Goal: Find contact information: Find contact information

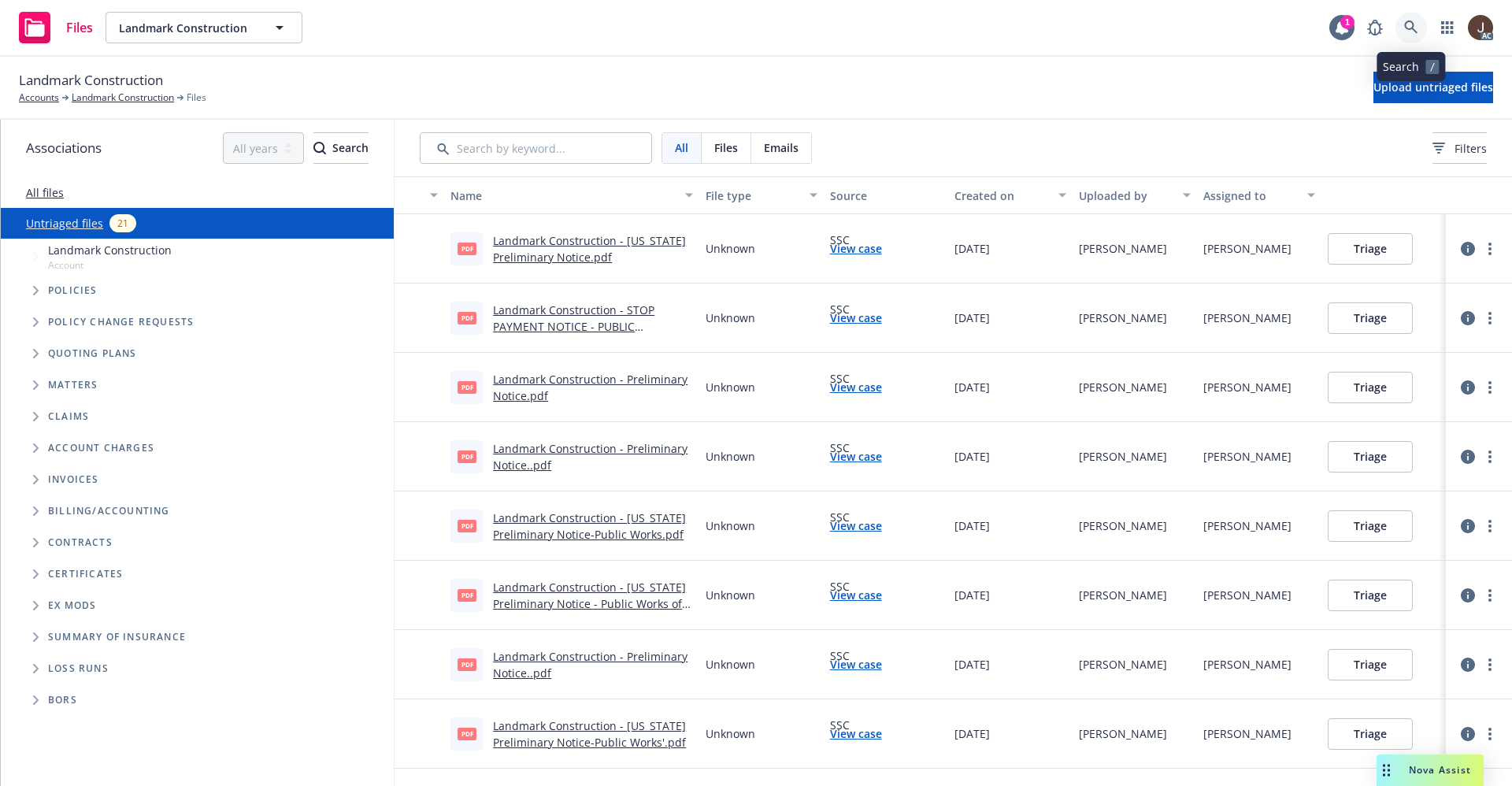
click at [1410, 24] on icon at bounding box center [1410, 27] width 14 height 14
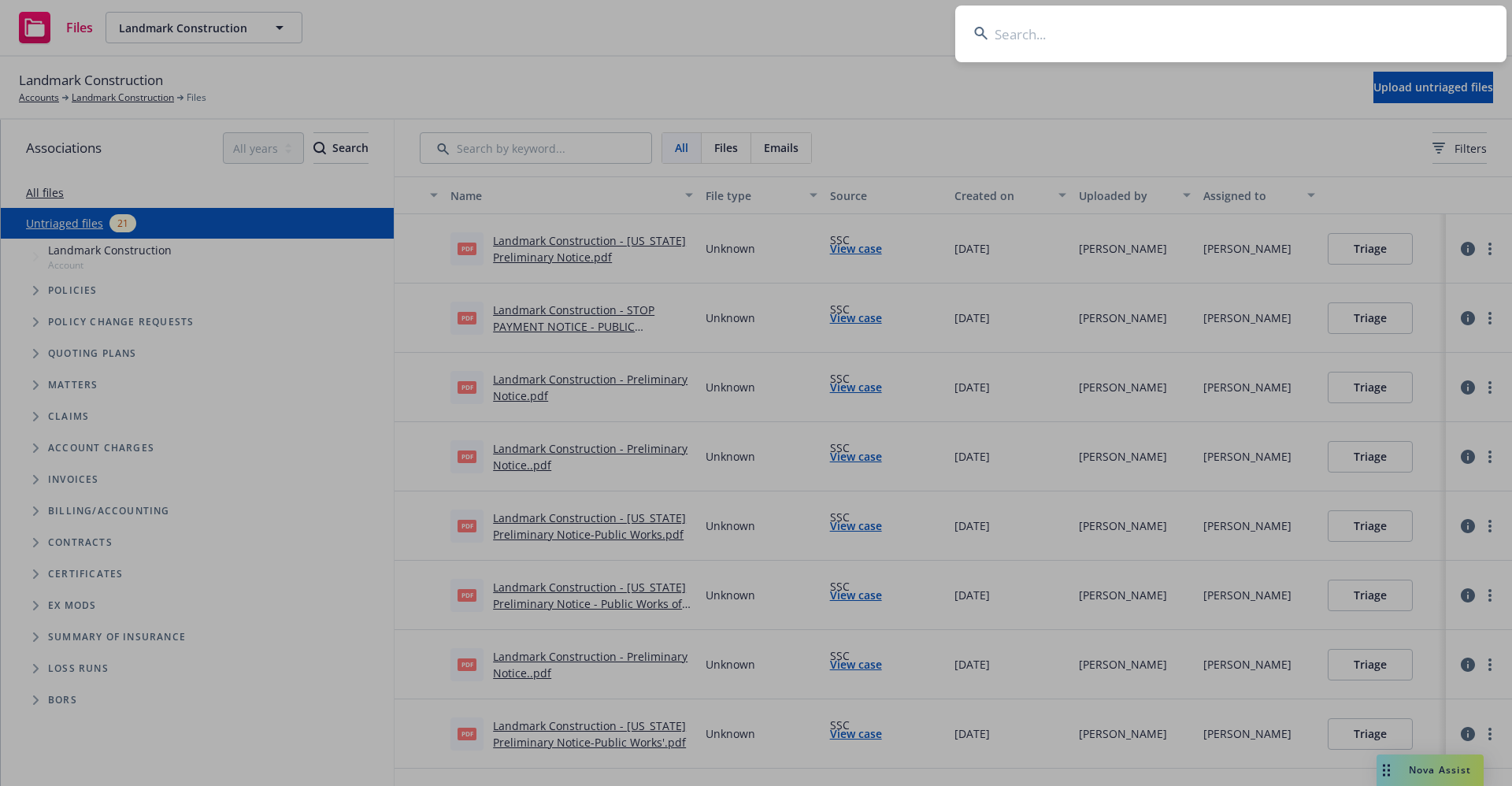
click at [1014, 33] on input at bounding box center [1230, 34] width 551 height 57
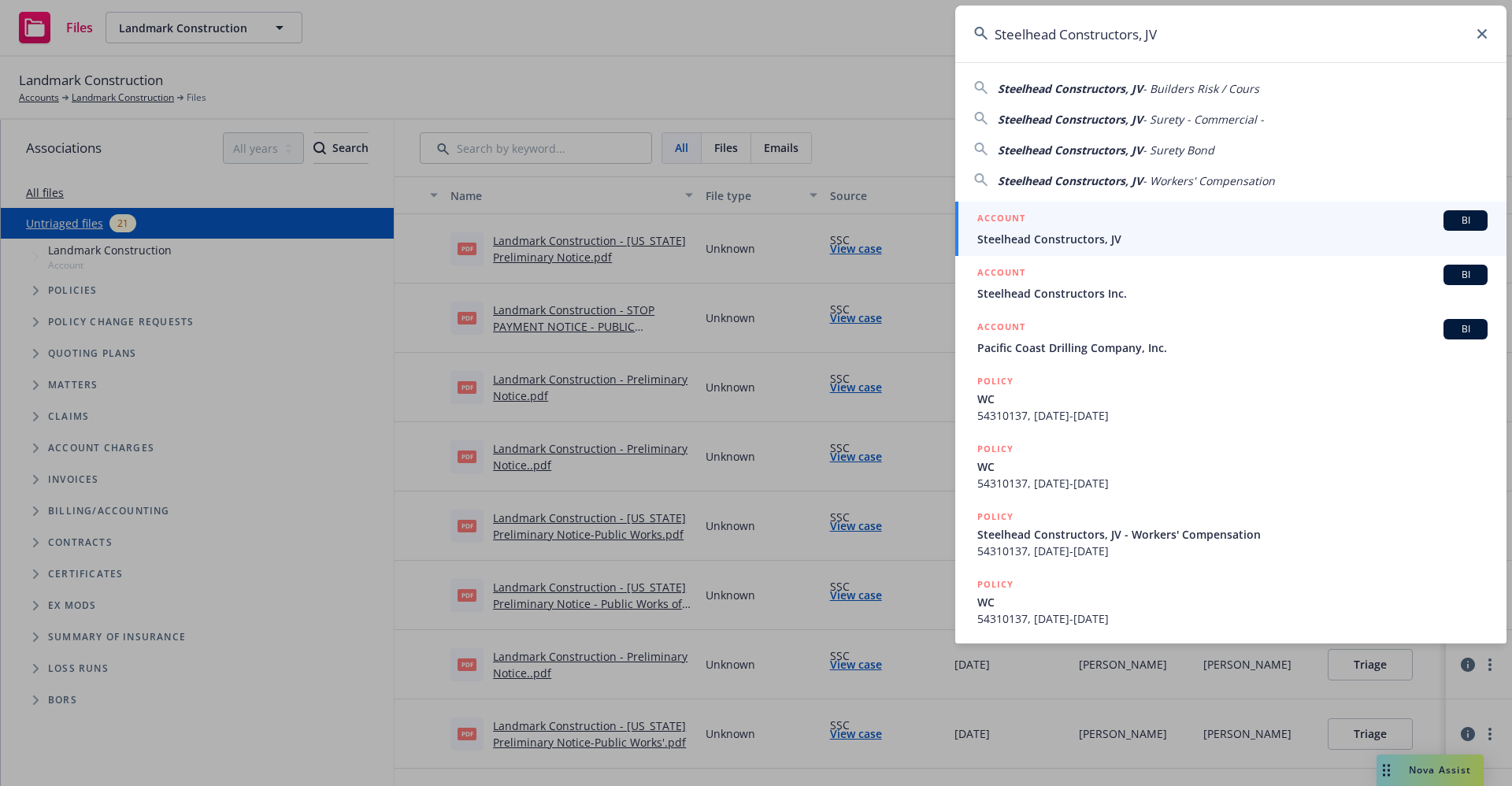
type input "Steelhead Constructors, JV"
click at [1080, 234] on span "Steelhead Constructors, JV" at bounding box center [1232, 239] width 510 height 17
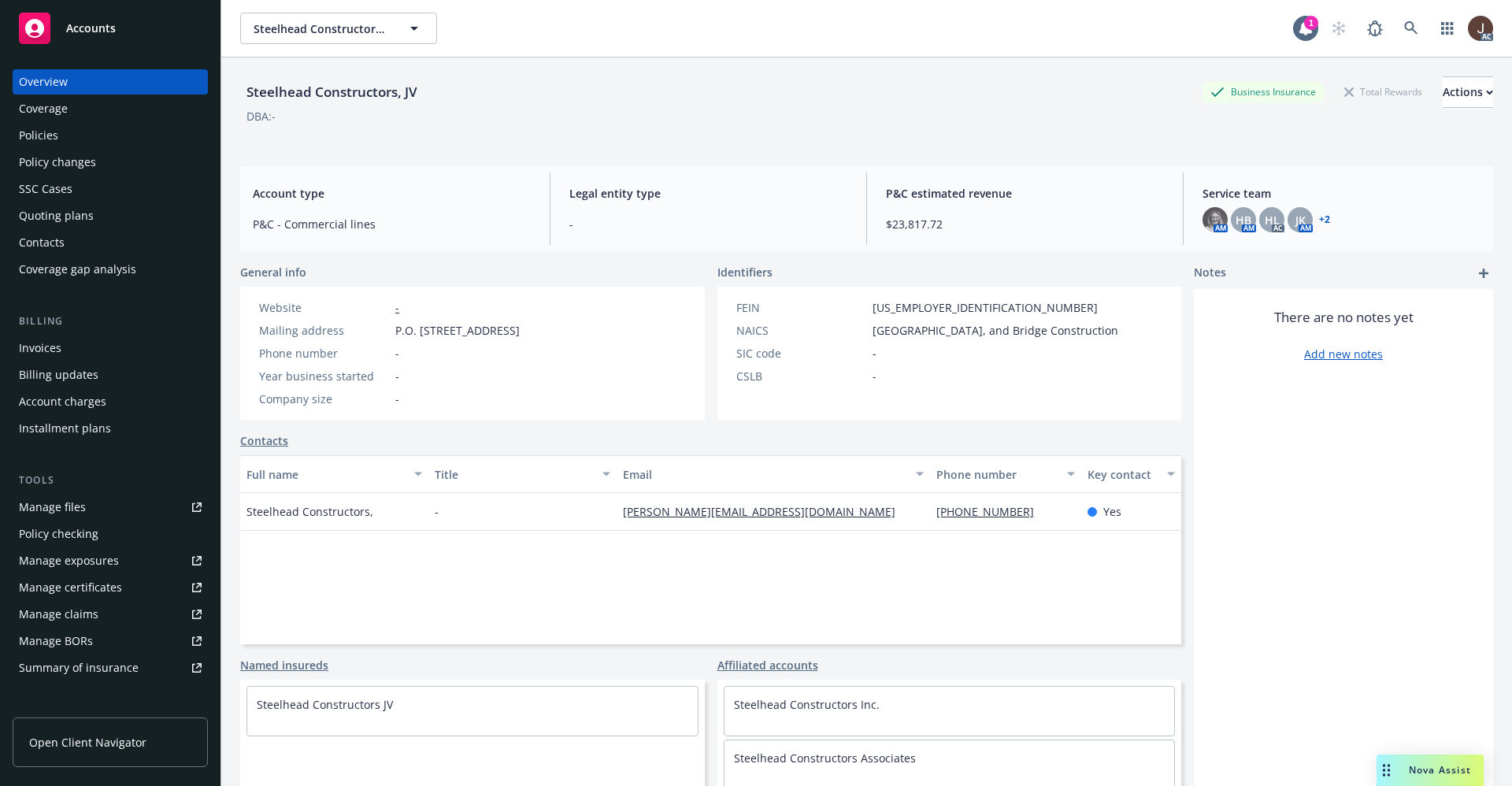
click at [52, 505] on div "Manage files" at bounding box center [52, 507] width 67 height 25
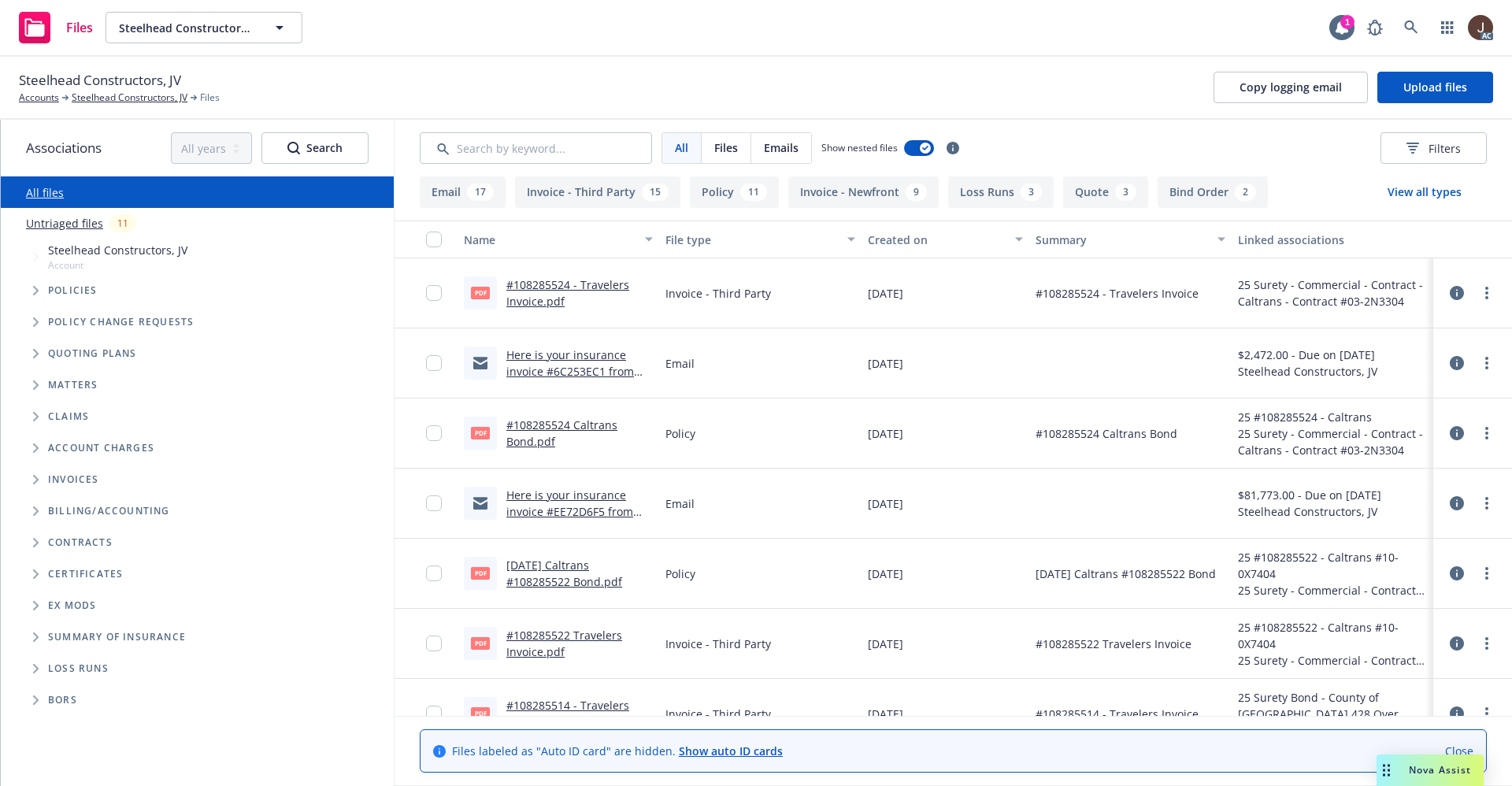
click at [74, 227] on link "Untriaged files" at bounding box center [64, 223] width 77 height 17
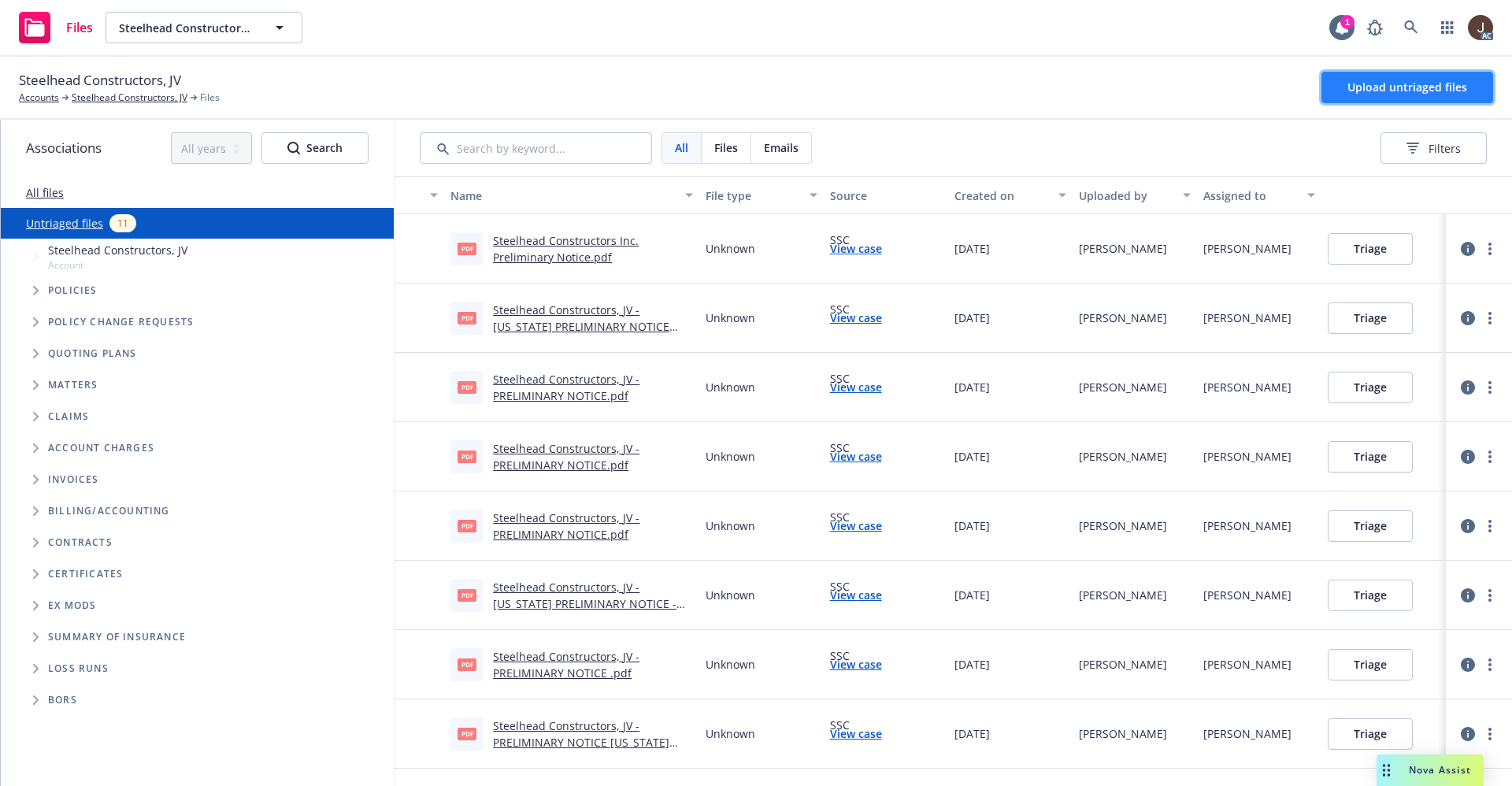
click at [1394, 92] on span "Upload untriaged files" at bounding box center [1407, 87] width 120 height 15
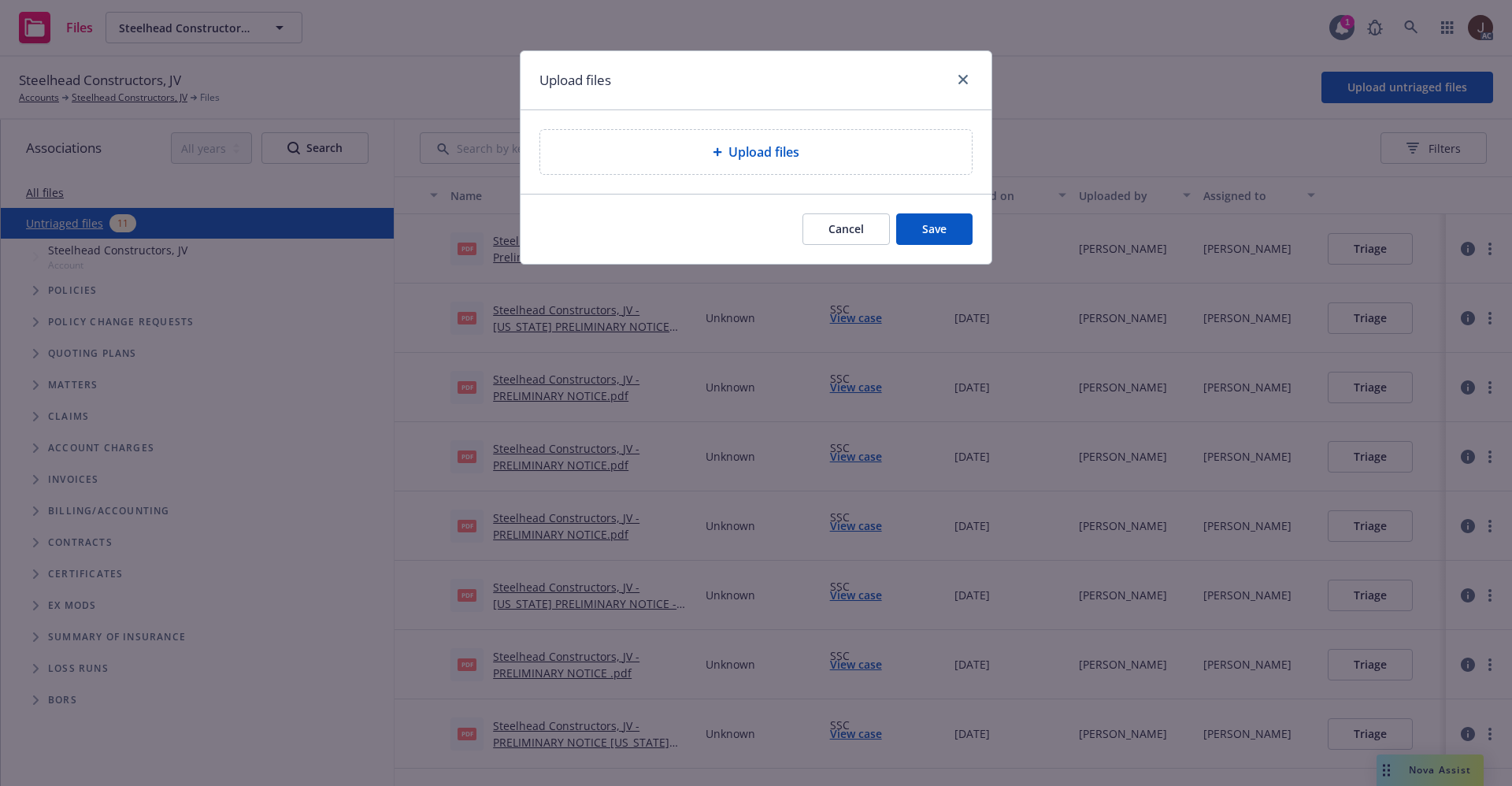
click at [770, 172] on div "Upload files" at bounding box center [756, 151] width 432 height 44
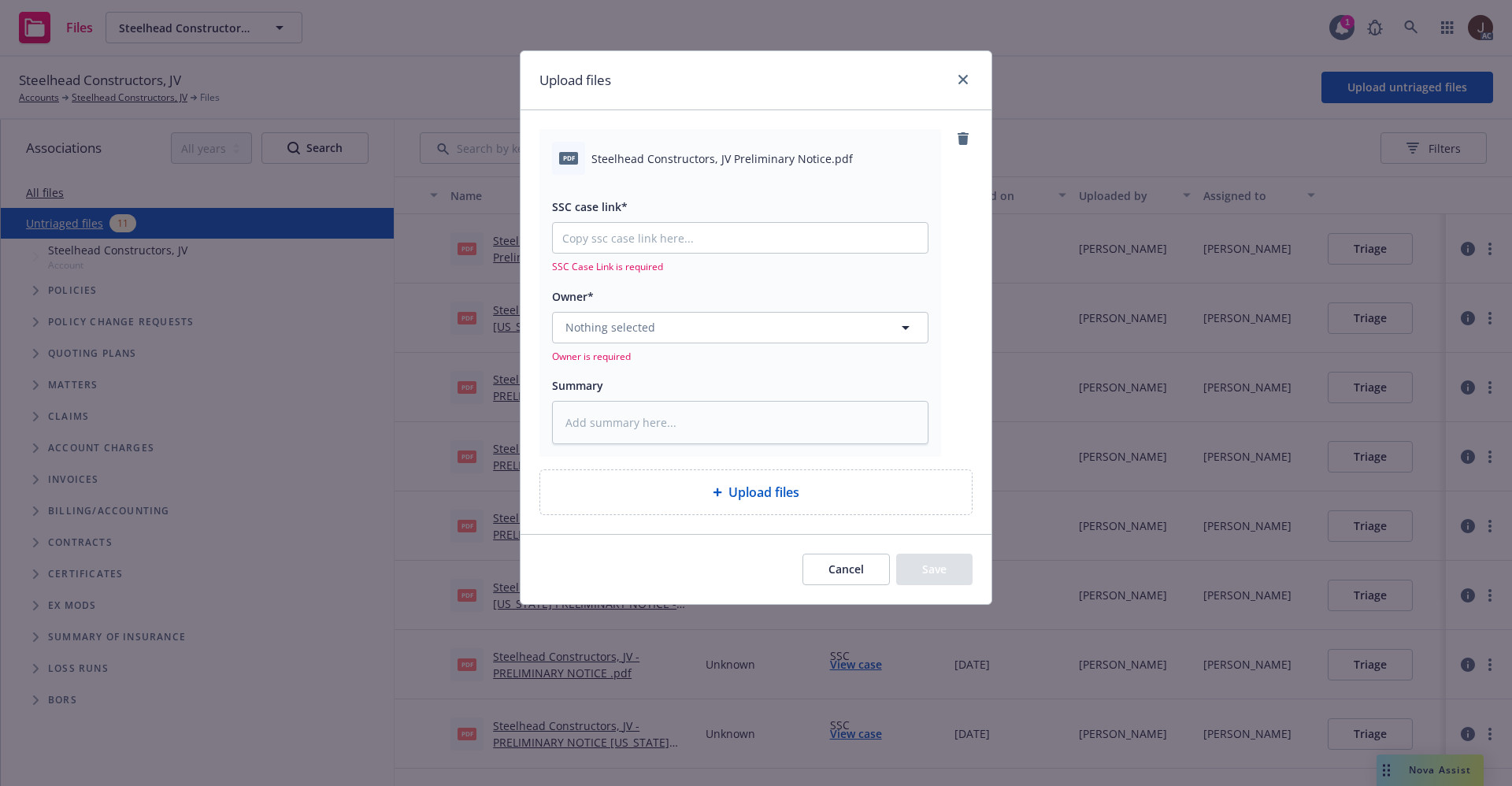
click at [708, 165] on span "Steelhead Constructors, JV Preliminary Notice.pdf" at bounding box center [722, 159] width 261 height 17
copy div "Steelhead Constructors, JV Preliminary Notice.pdf"
click at [621, 428] on textarea at bounding box center [740, 422] width 376 height 43
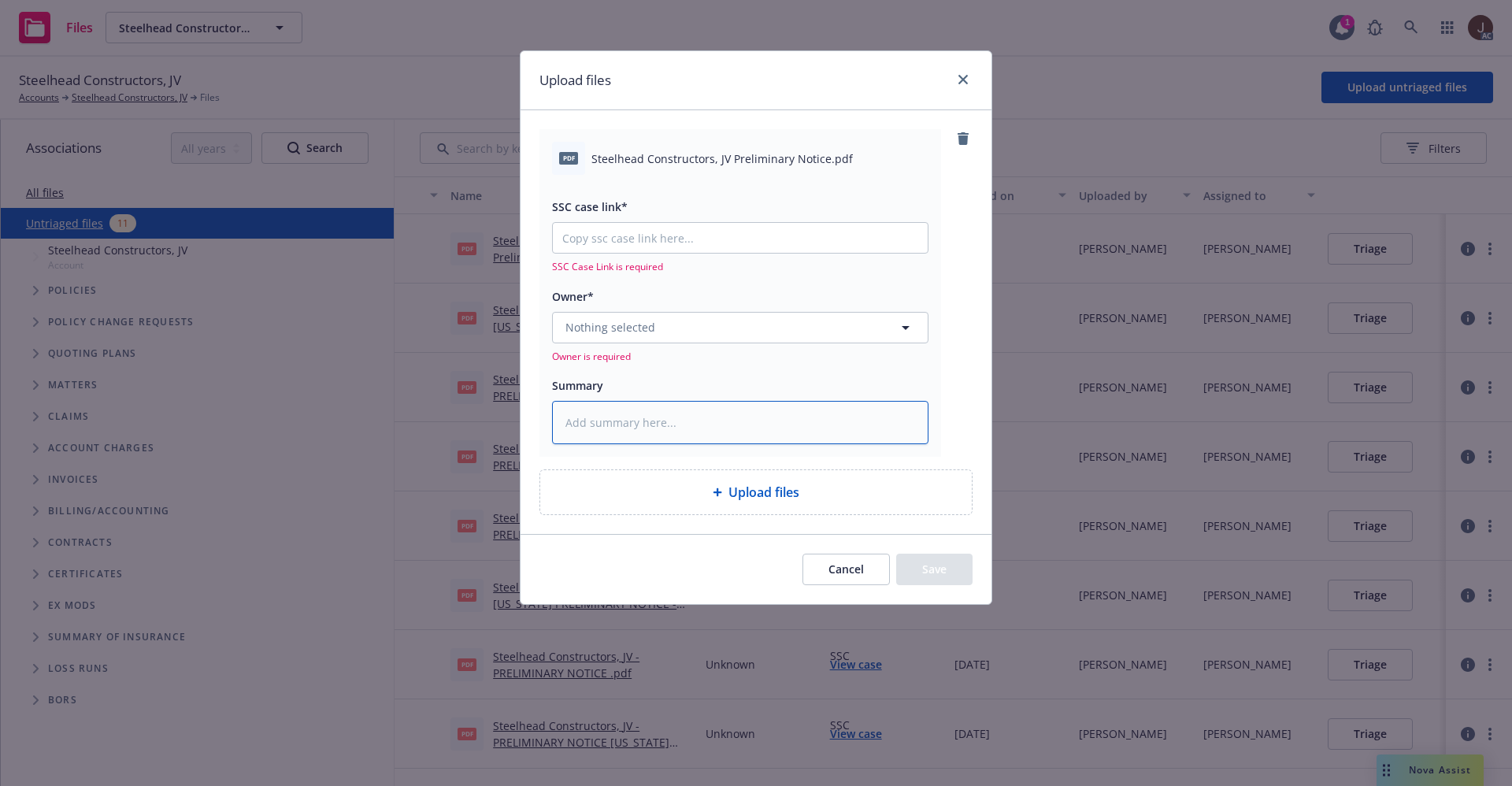
paste textarea "Steelhead Constructors, JV Preliminary Notice.pdf"
type textarea "x"
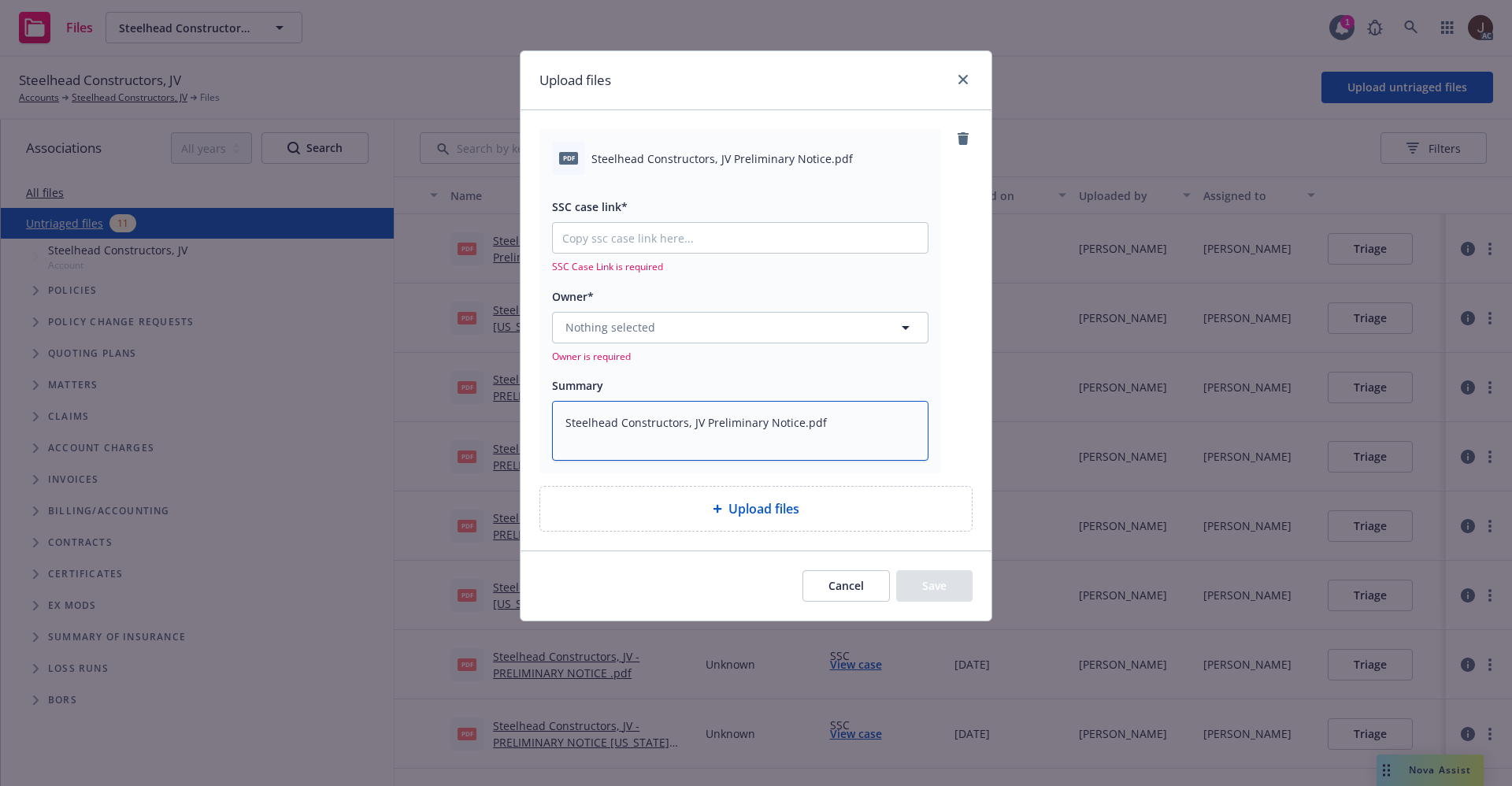
type textarea "Steelhead Constructors, JV Preliminary Notice.pdf"
click at [622, 326] on span "Nothing selected" at bounding box center [610, 327] width 90 height 17
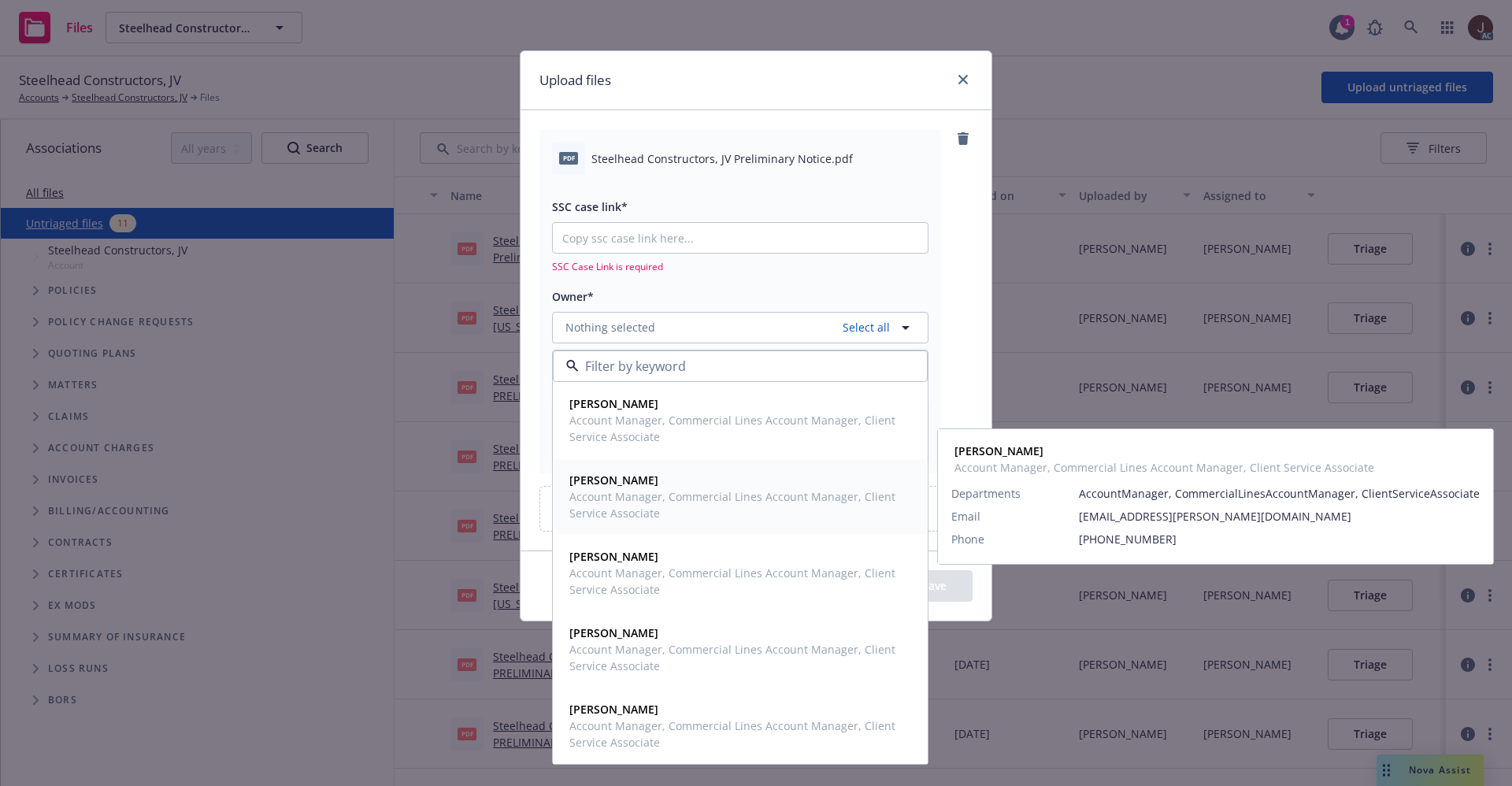
click at [637, 488] on span "[PERSON_NAME]" at bounding box center [739, 480] width 339 height 17
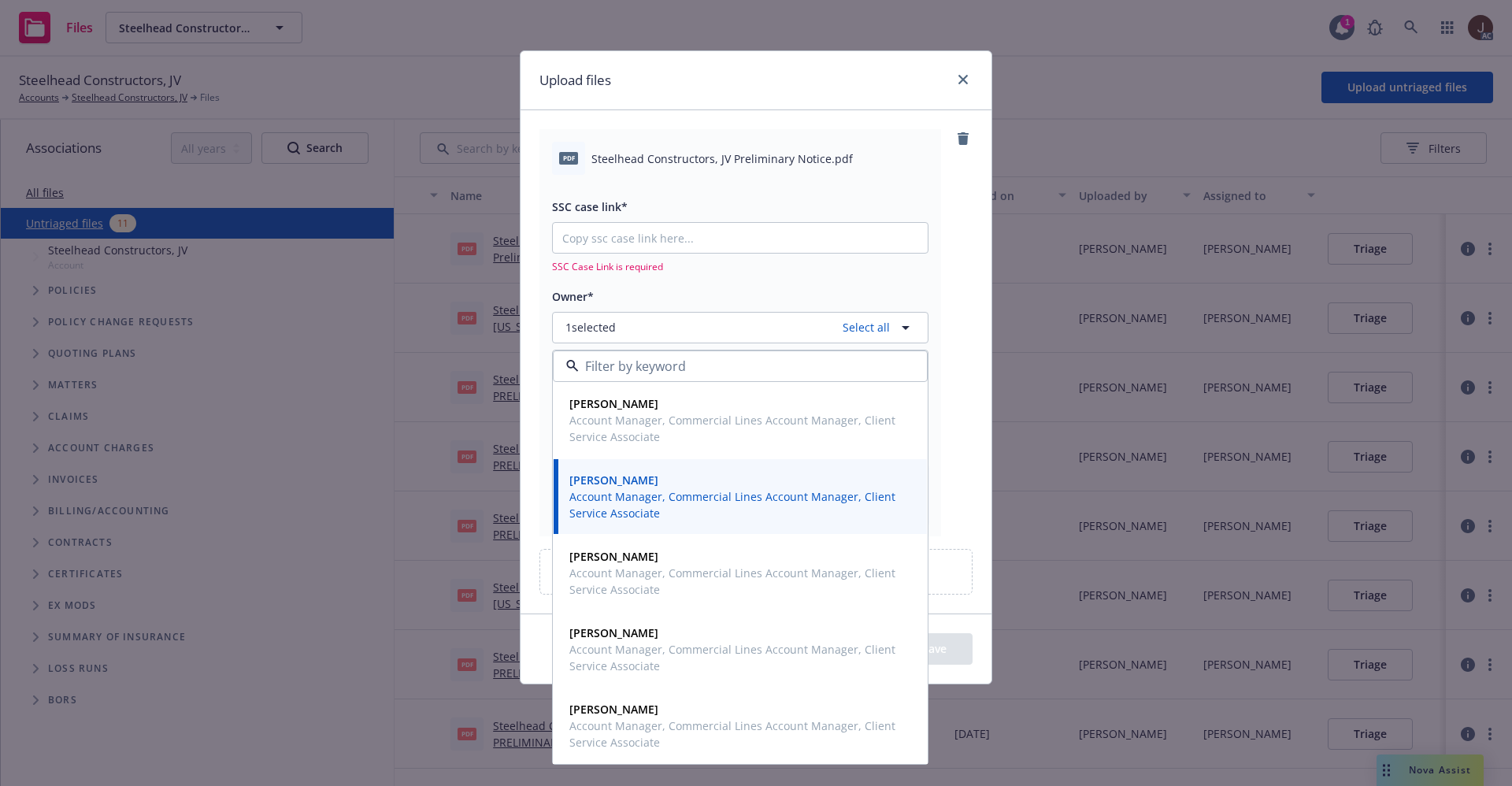
click at [966, 231] on div "pdf Steelhead Constructors, JV Preliminary Notice.pdf SSC case link* SSC Case L…" at bounding box center [756, 331] width 433 height 406
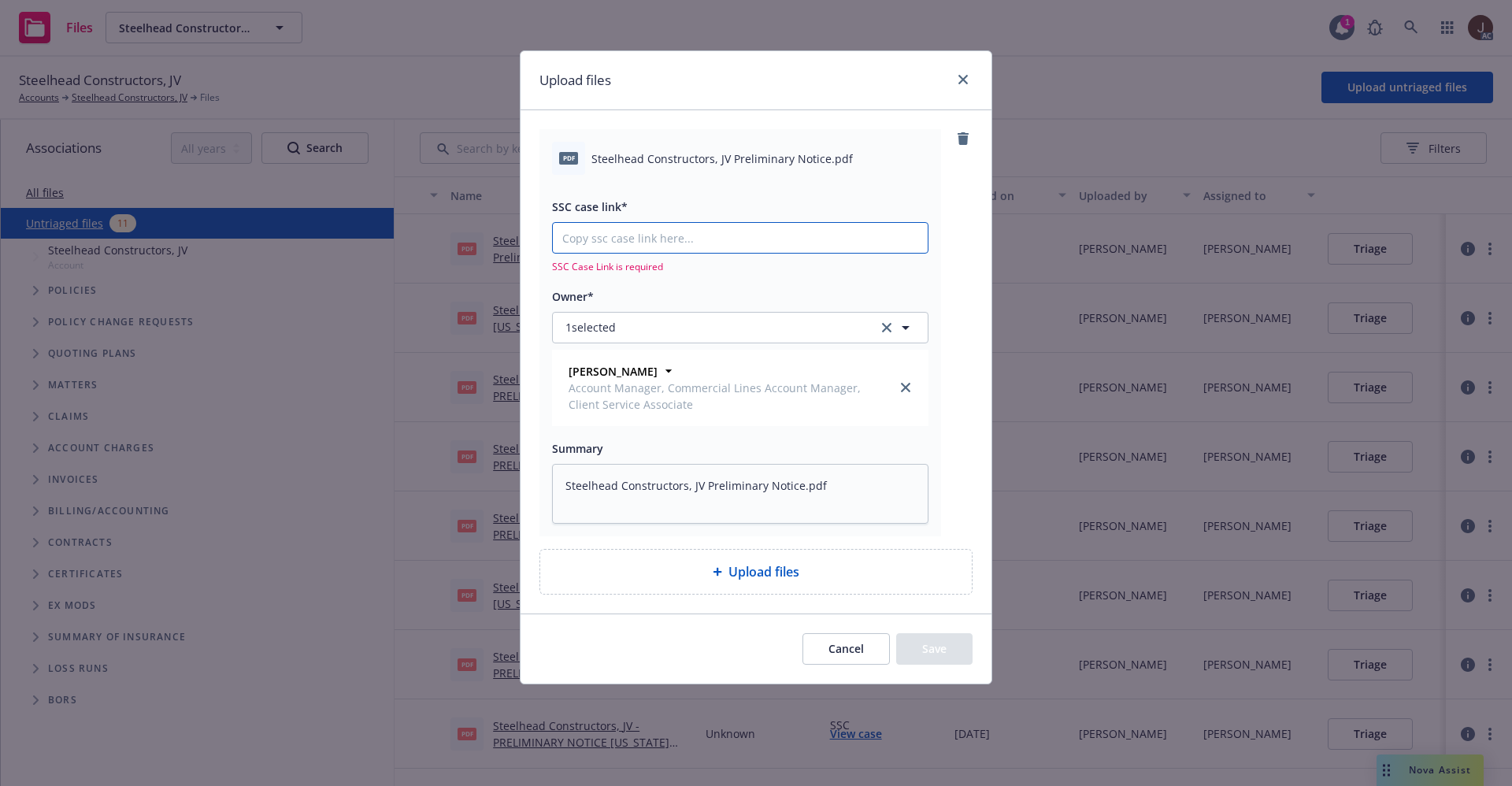
click at [608, 238] on input "SSC case link*" at bounding box center [740, 238] width 374 height 30
paste input "https://newfront-ssc.lightning.force.com/lightning/r/Case/500Vz00000SclXNIAZ/vi…"
type textarea "x"
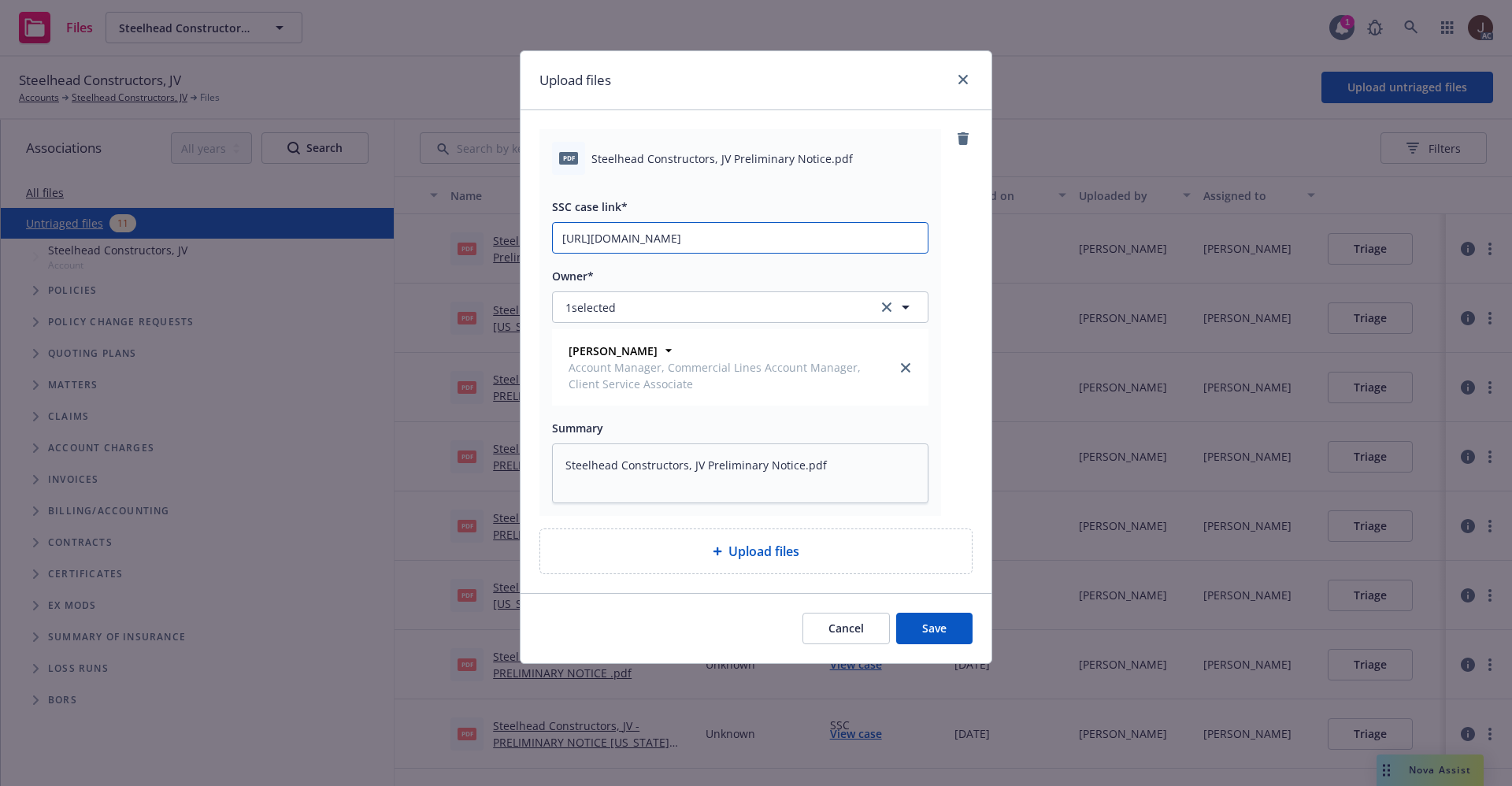
scroll to position [0, 74]
type input "https://newfront-ssc.lightning.force.com/lightning/r/Case/500Vz00000SclXNIAZ/vi…"
click at [956, 244] on div "pdf Steelhead Constructors, JV Preliminary Notice.pdf SSC case link* https://ne…" at bounding box center [756, 322] width 433 height 387
click at [937, 622] on button "Save" at bounding box center [934, 628] width 76 height 31
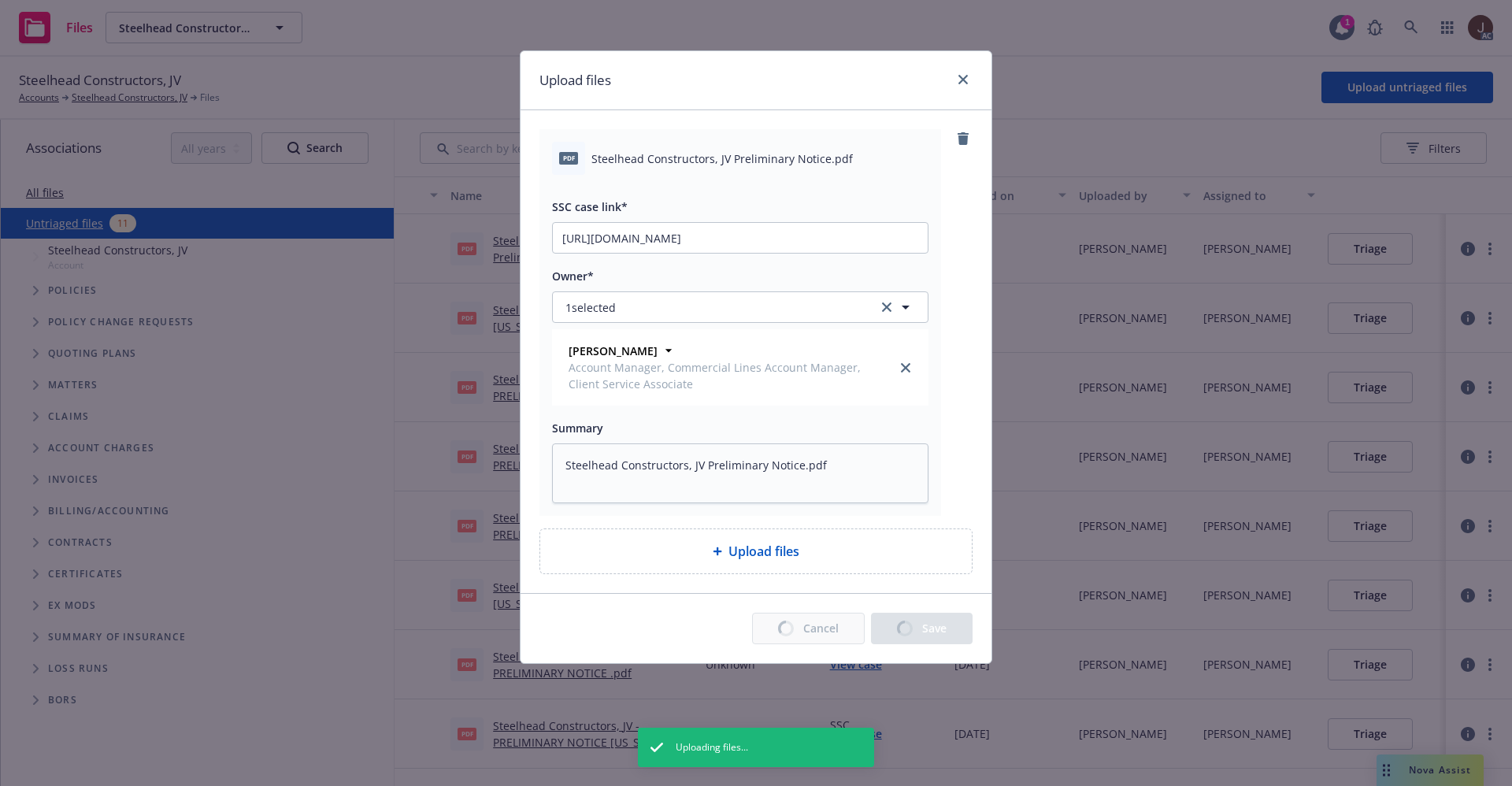
type textarea "x"
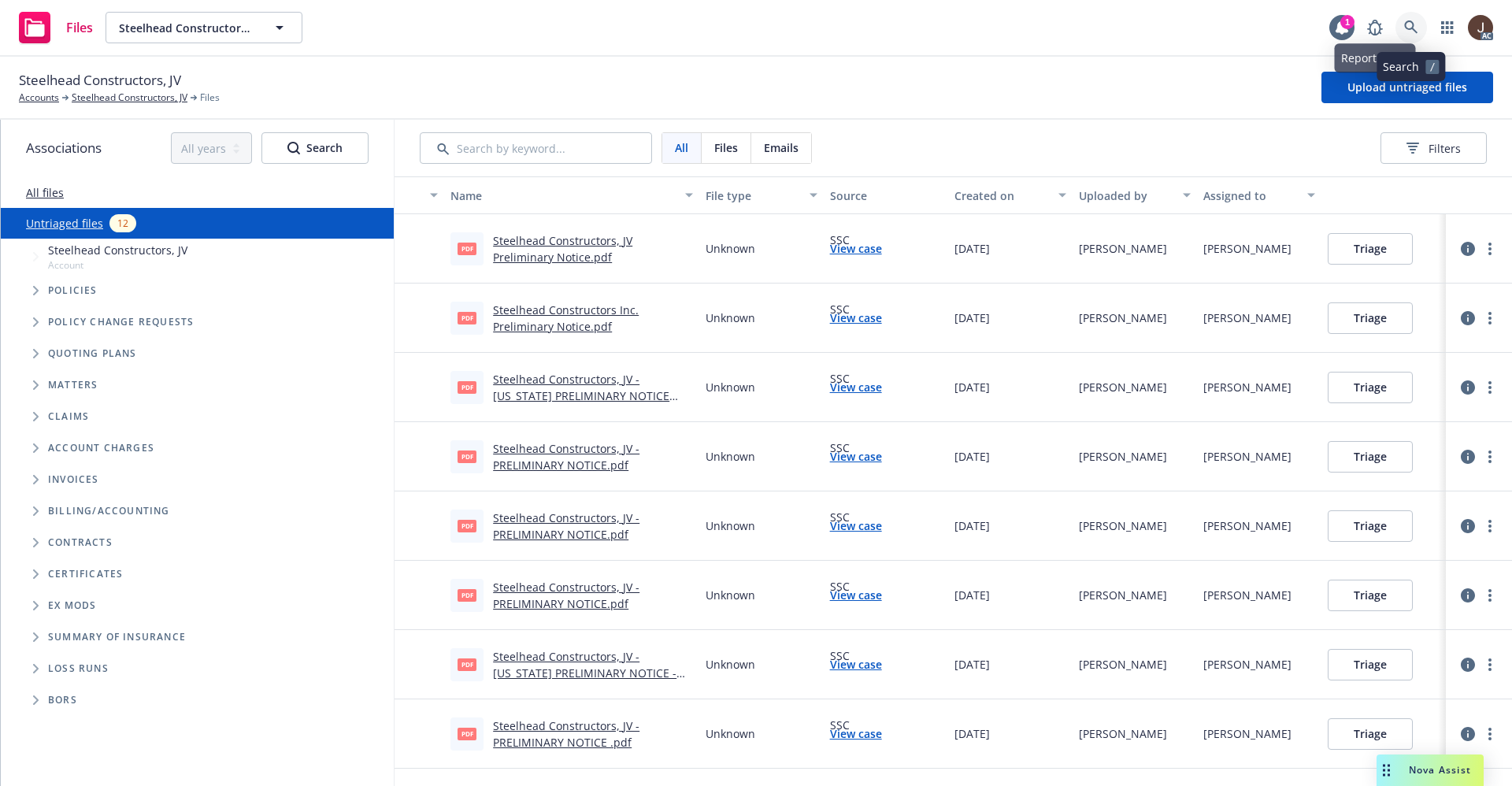
click at [1408, 26] on icon at bounding box center [1410, 27] width 14 height 14
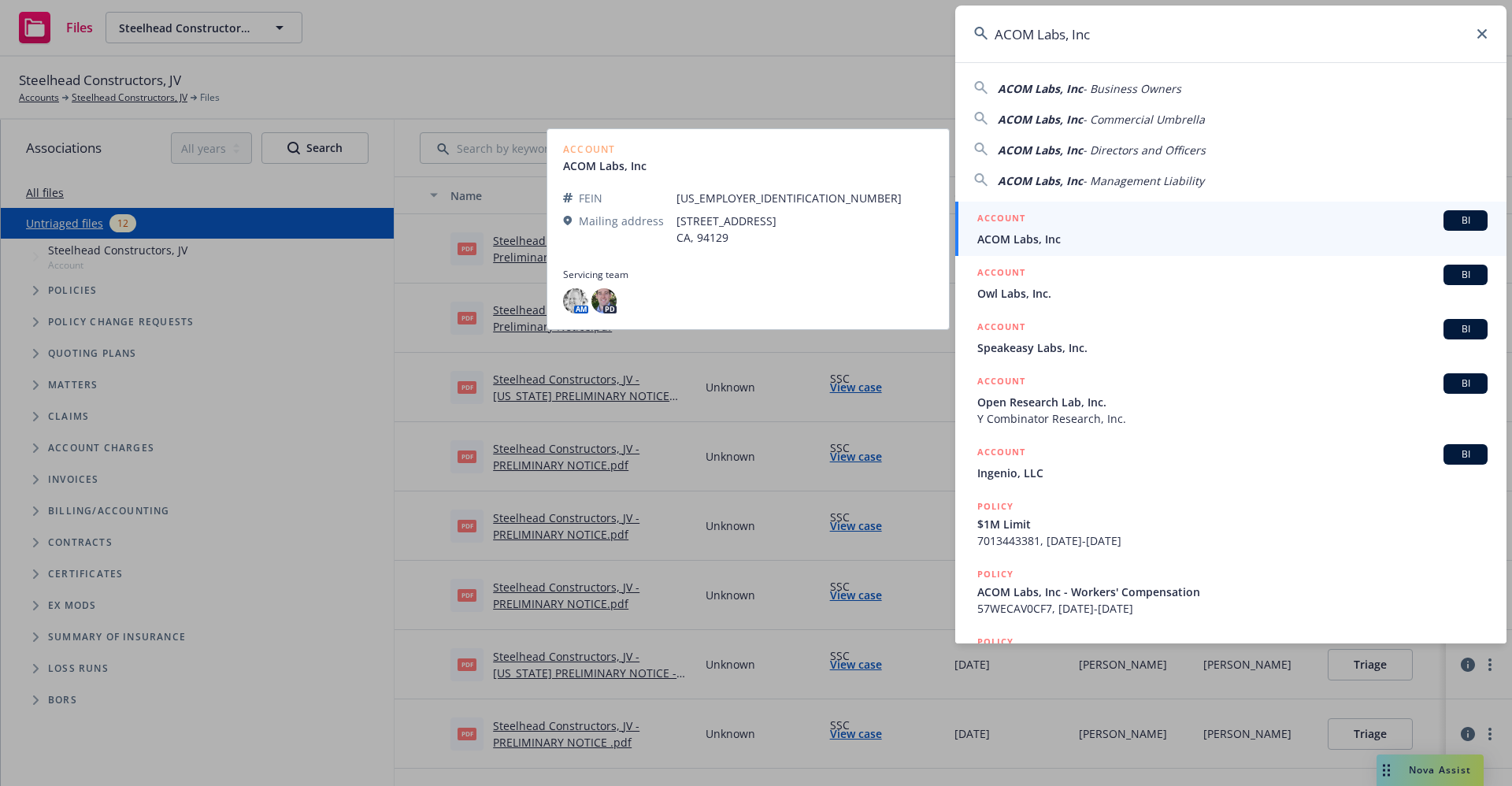
type input "ACOM Labs, Inc"
click at [1029, 245] on span "ACOM Labs, Inc" at bounding box center [1232, 239] width 510 height 17
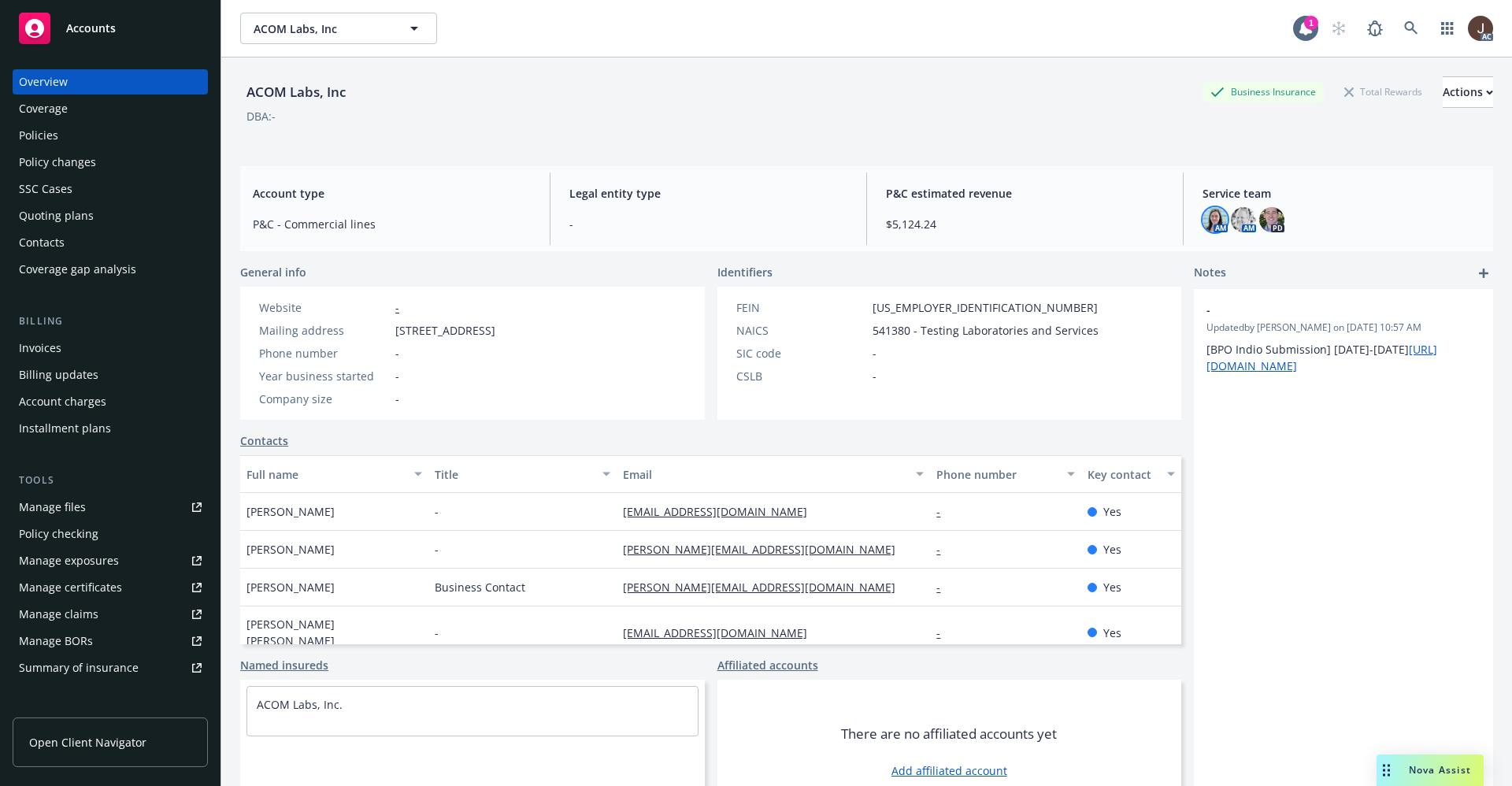
click at [1202, 222] on img at bounding box center [1214, 220] width 25 height 25
click at [1231, 217] on img at bounding box center [1243, 220] width 25 height 25
click at [1395, 27] on link at bounding box center [1411, 28] width 31 height 31
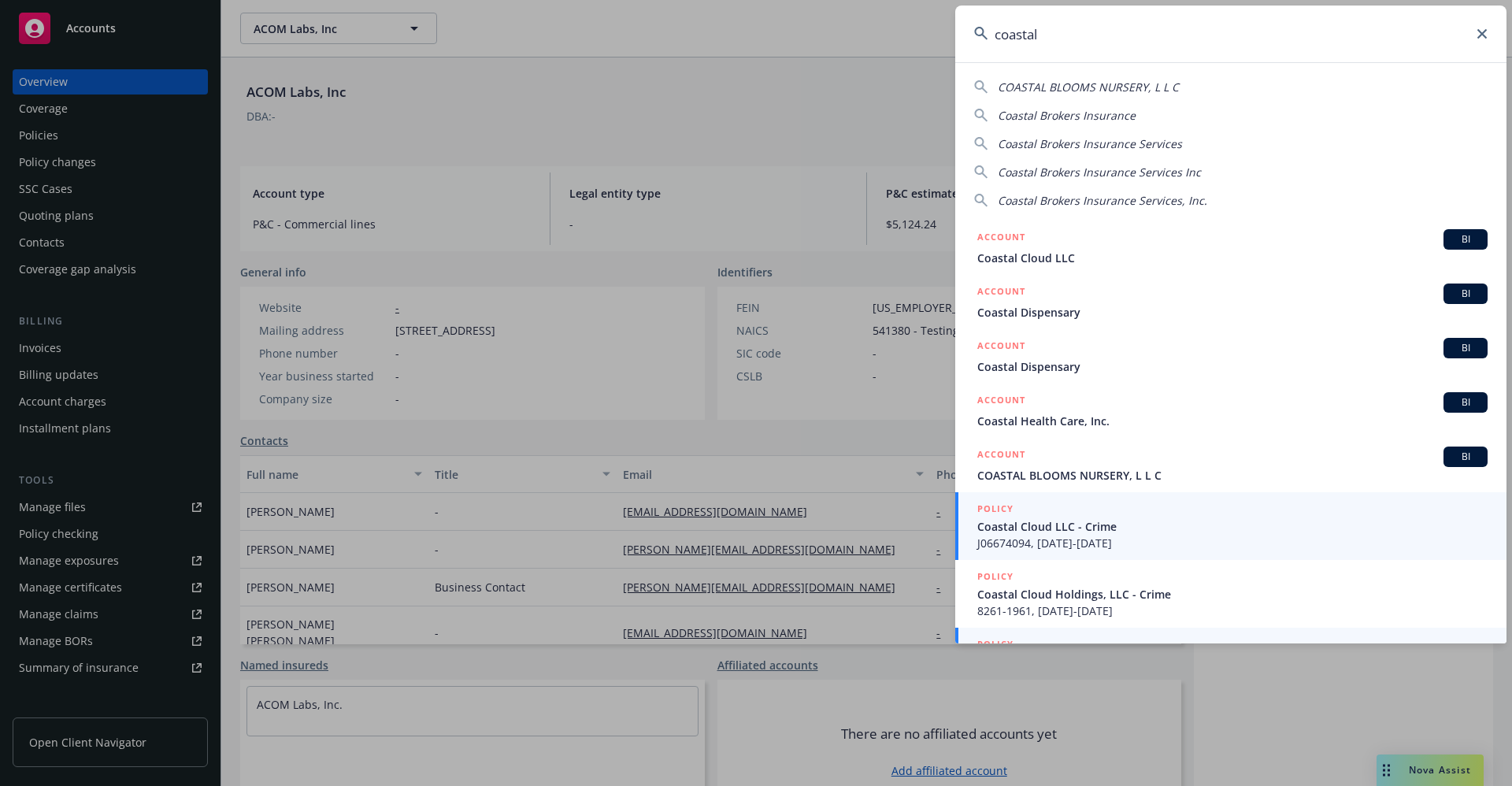
scroll to position [197, 0]
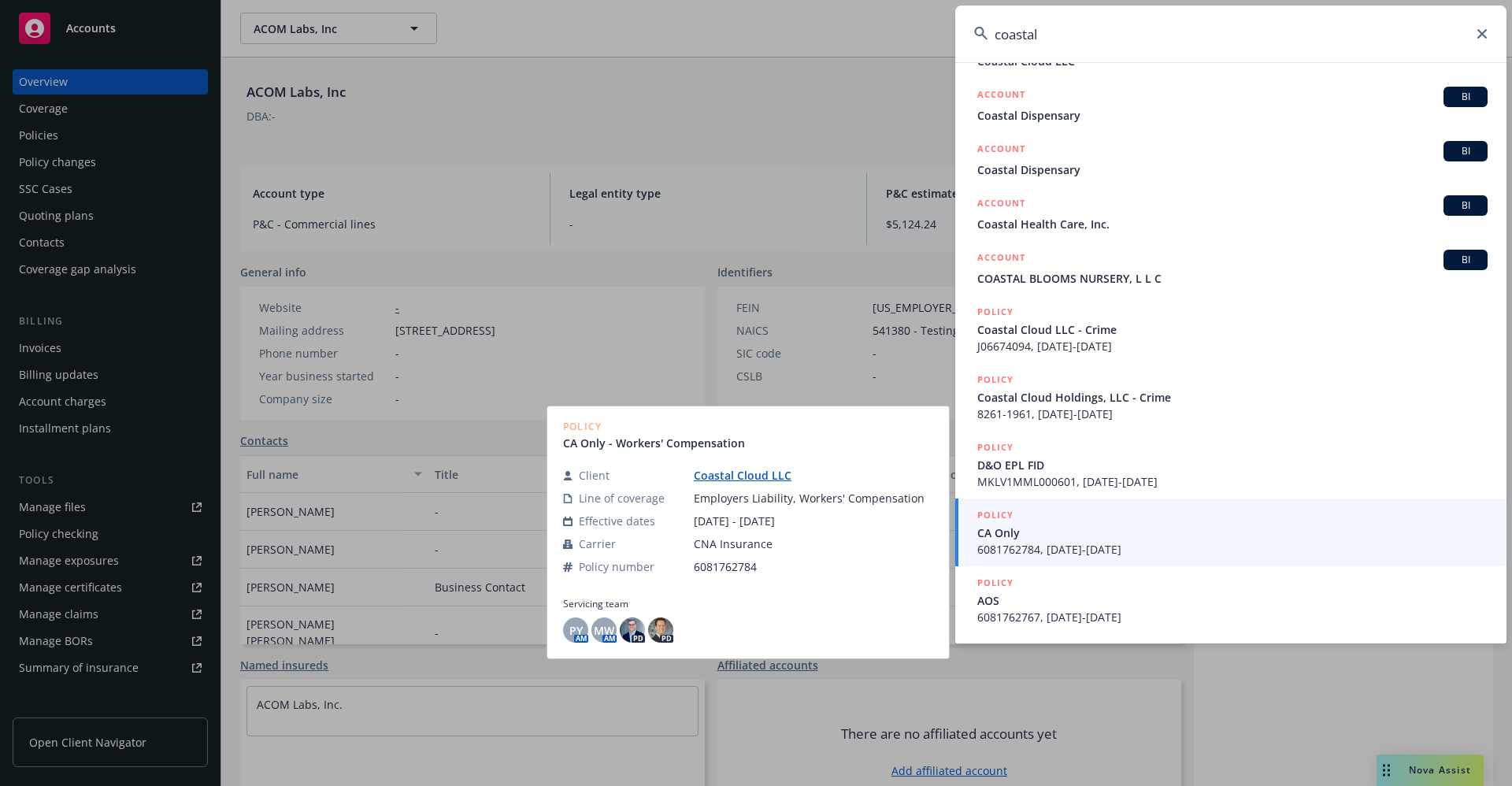
type input "coastal"
click at [710, 479] on link "Coastal Cloud LLC" at bounding box center [748, 475] width 110 height 15
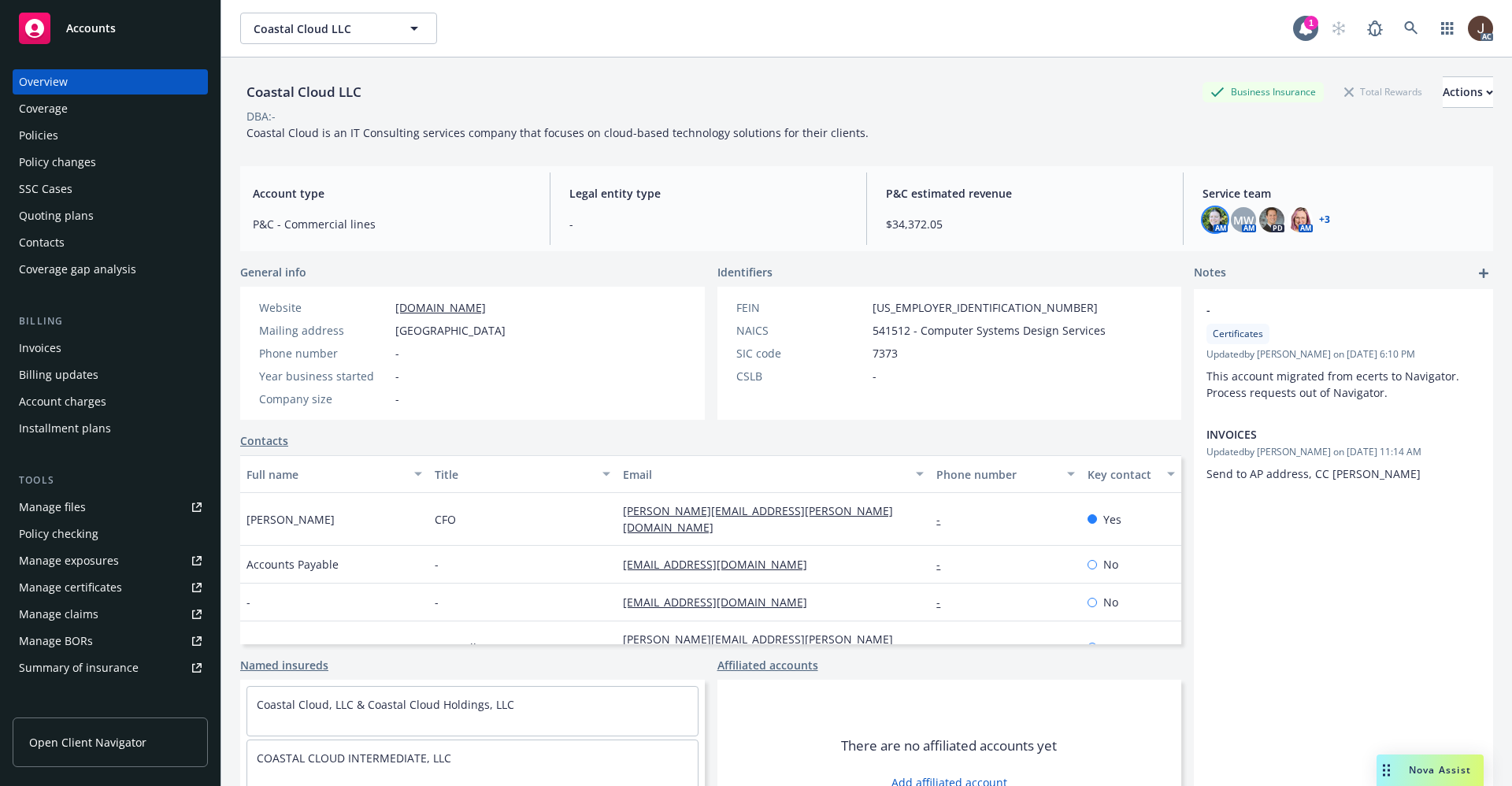
click at [1202, 218] on img at bounding box center [1214, 220] width 25 height 25
click at [1233, 221] on span "MW" at bounding box center [1243, 220] width 21 height 17
click at [1259, 222] on img at bounding box center [1271, 220] width 25 height 25
click at [1290, 217] on img at bounding box center [1300, 220] width 25 height 25
click at [41, 133] on div "Policies" at bounding box center [39, 136] width 40 height 25
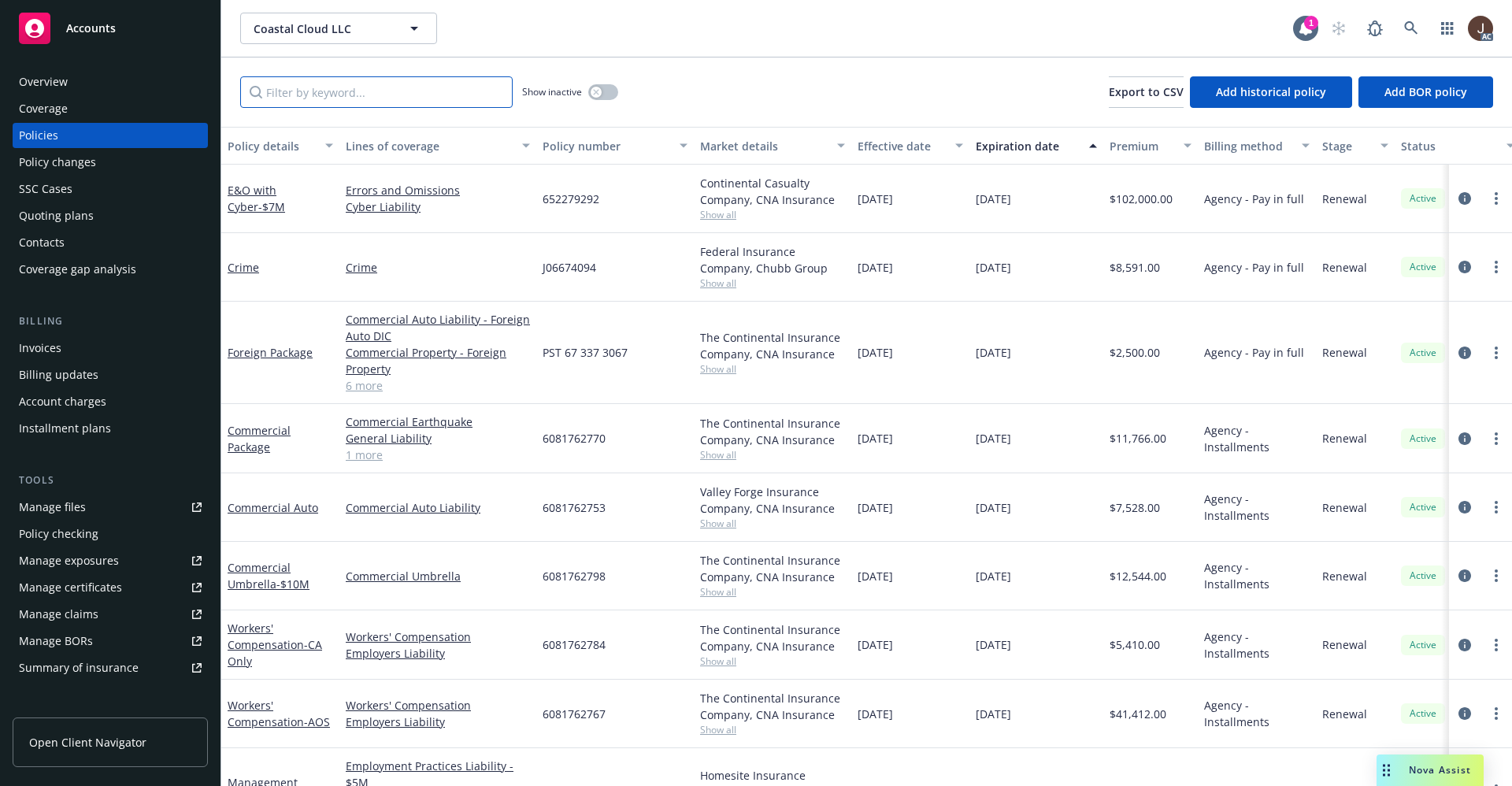
click at [303, 97] on input "Filter by keyword..." at bounding box center [377, 92] width 273 height 31
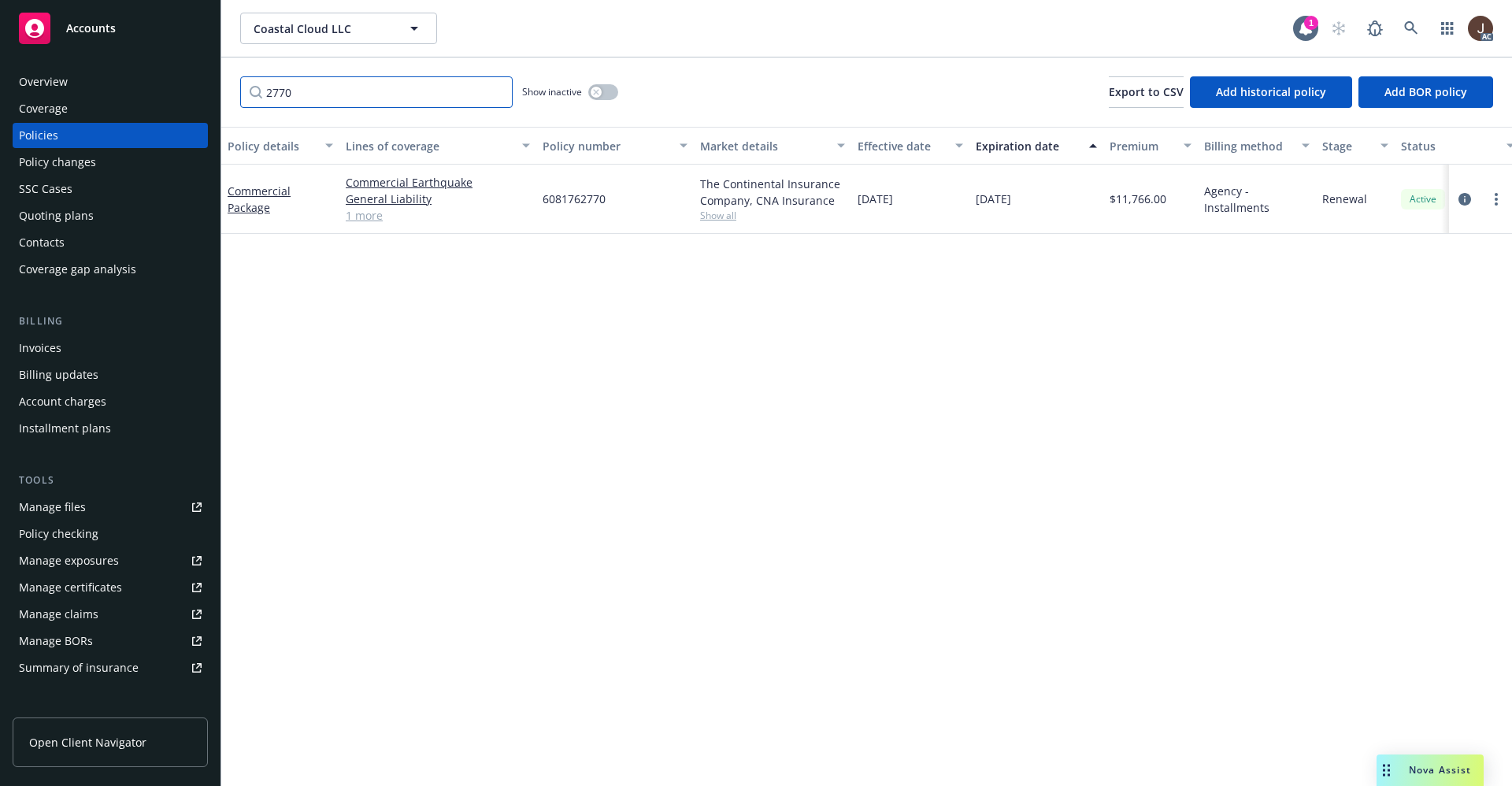
type input "2770"
click at [54, 88] on div "Overview" at bounding box center [43, 82] width 49 height 25
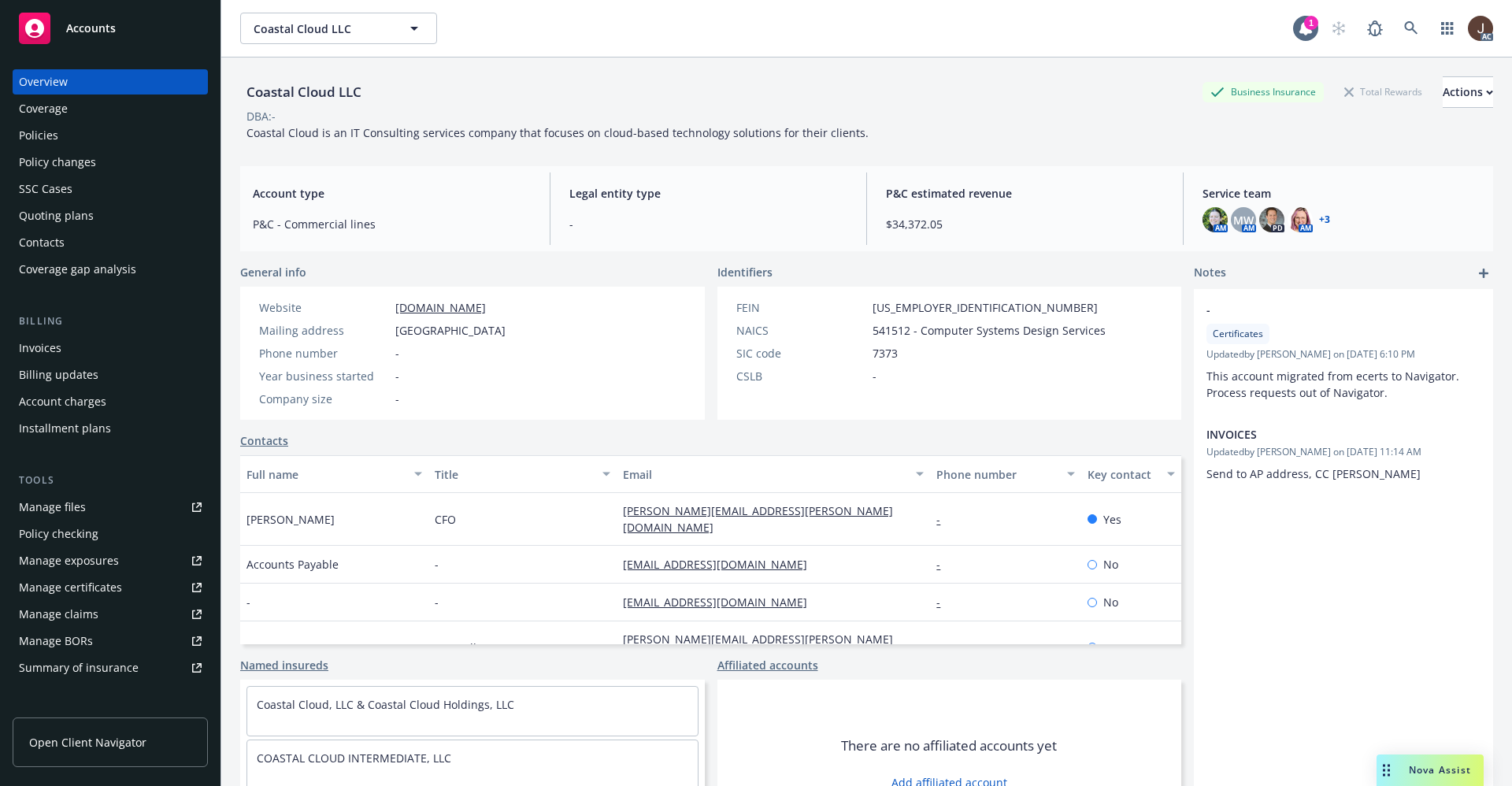
click at [289, 90] on div "Coastal Cloud LLC" at bounding box center [304, 92] width 127 height 21
copy div "Coastal Cloud LLC"
click at [1395, 36] on link at bounding box center [1411, 28] width 31 height 31
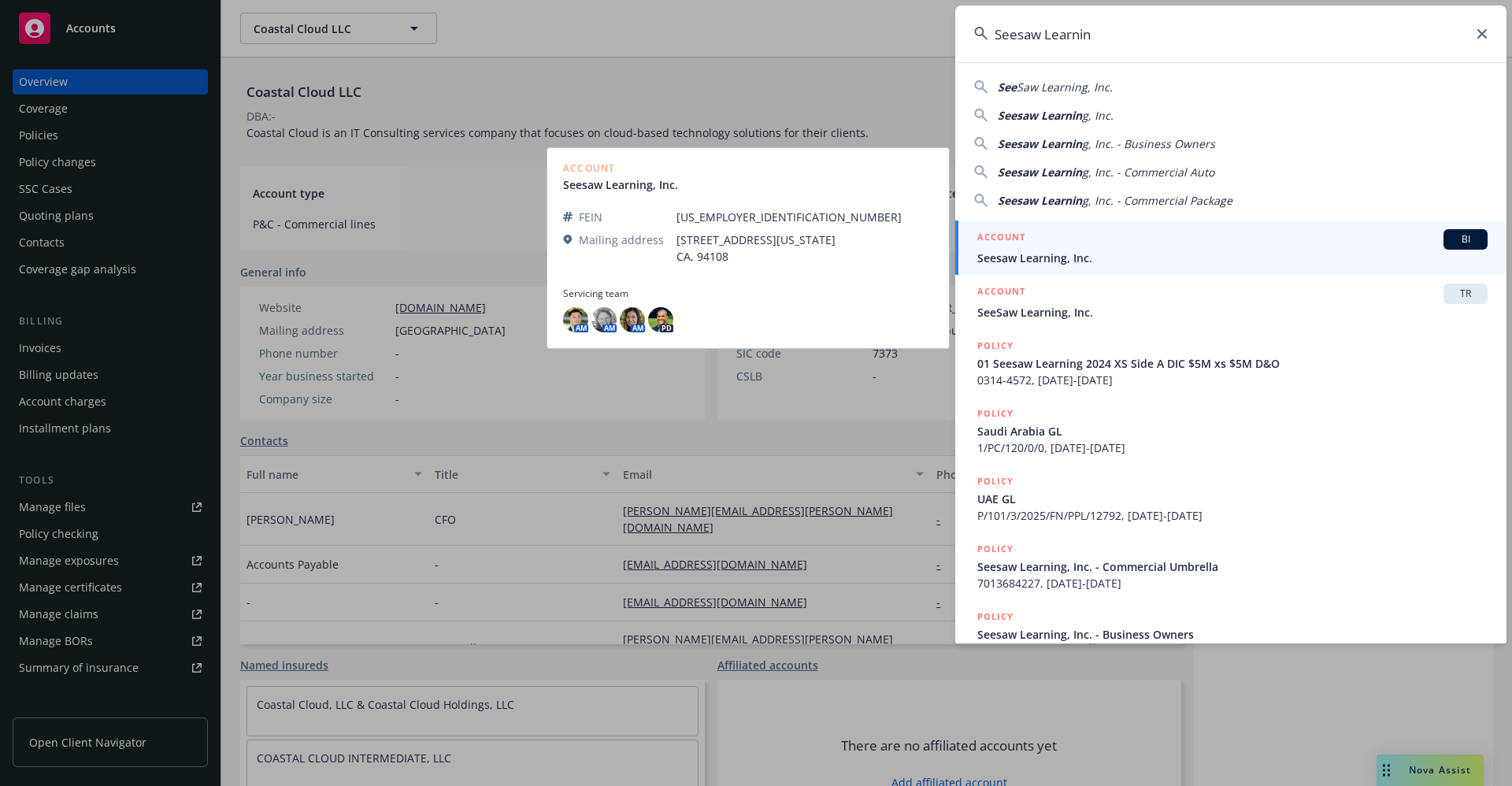
type input "Seesaw Learnin"
click at [1059, 255] on span "Seesaw Learning, Inc." at bounding box center [1232, 258] width 510 height 17
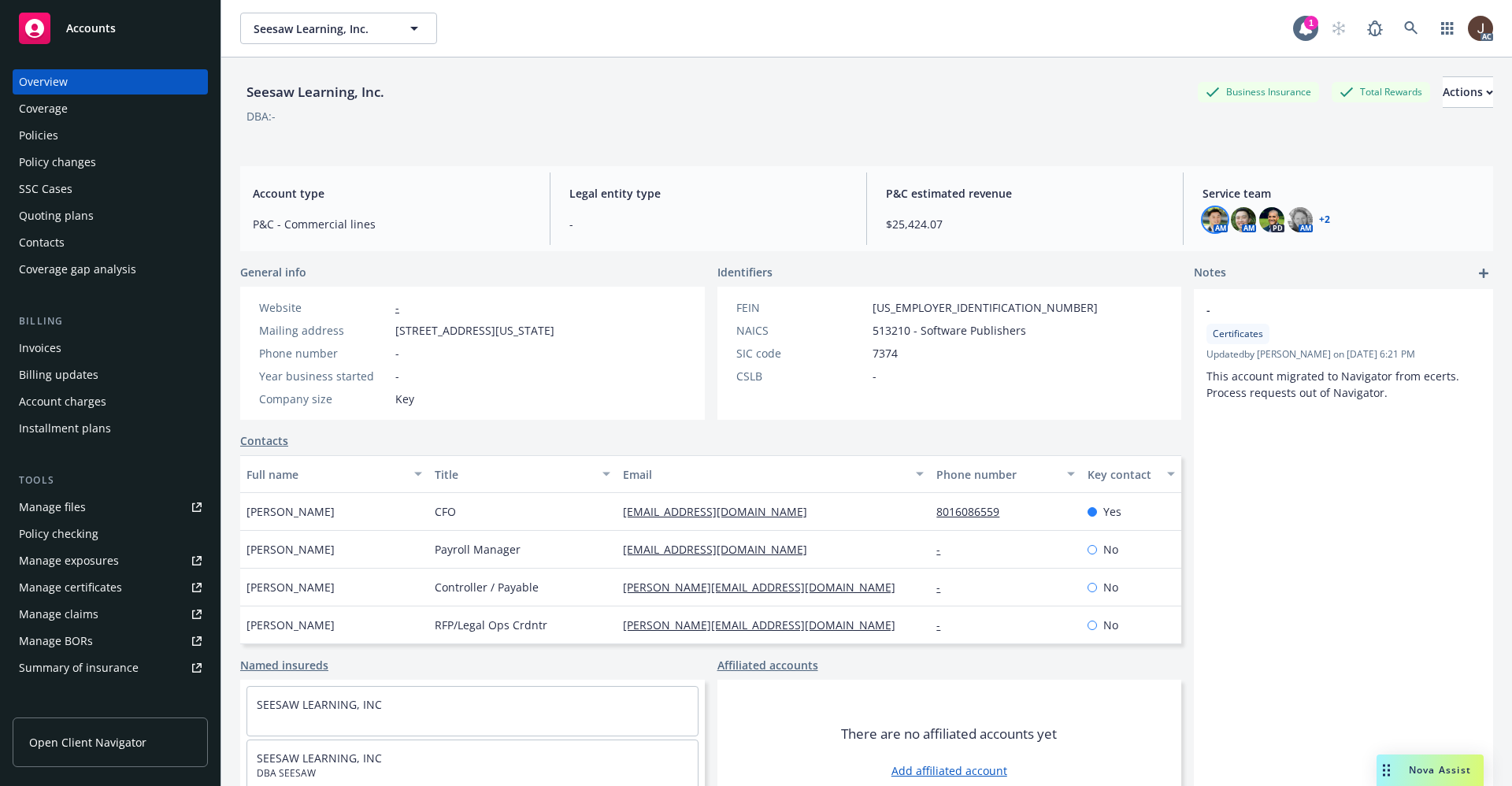
click at [1202, 217] on img at bounding box center [1214, 220] width 25 height 25
click at [1231, 222] on img at bounding box center [1243, 220] width 25 height 25
click at [1260, 217] on img at bounding box center [1271, 220] width 25 height 25
click at [1287, 218] on img at bounding box center [1300, 220] width 25 height 25
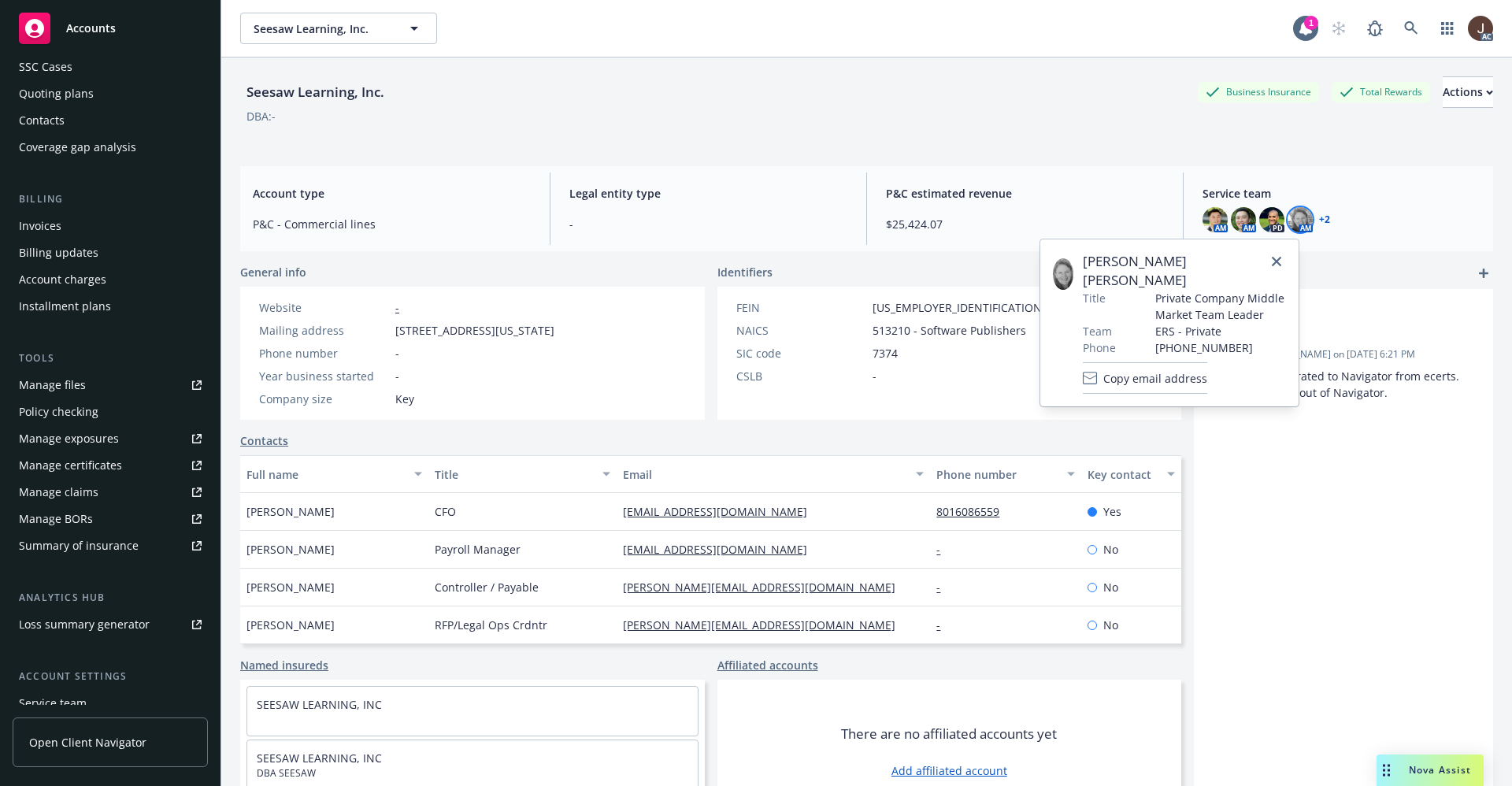
scroll to position [241, 0]
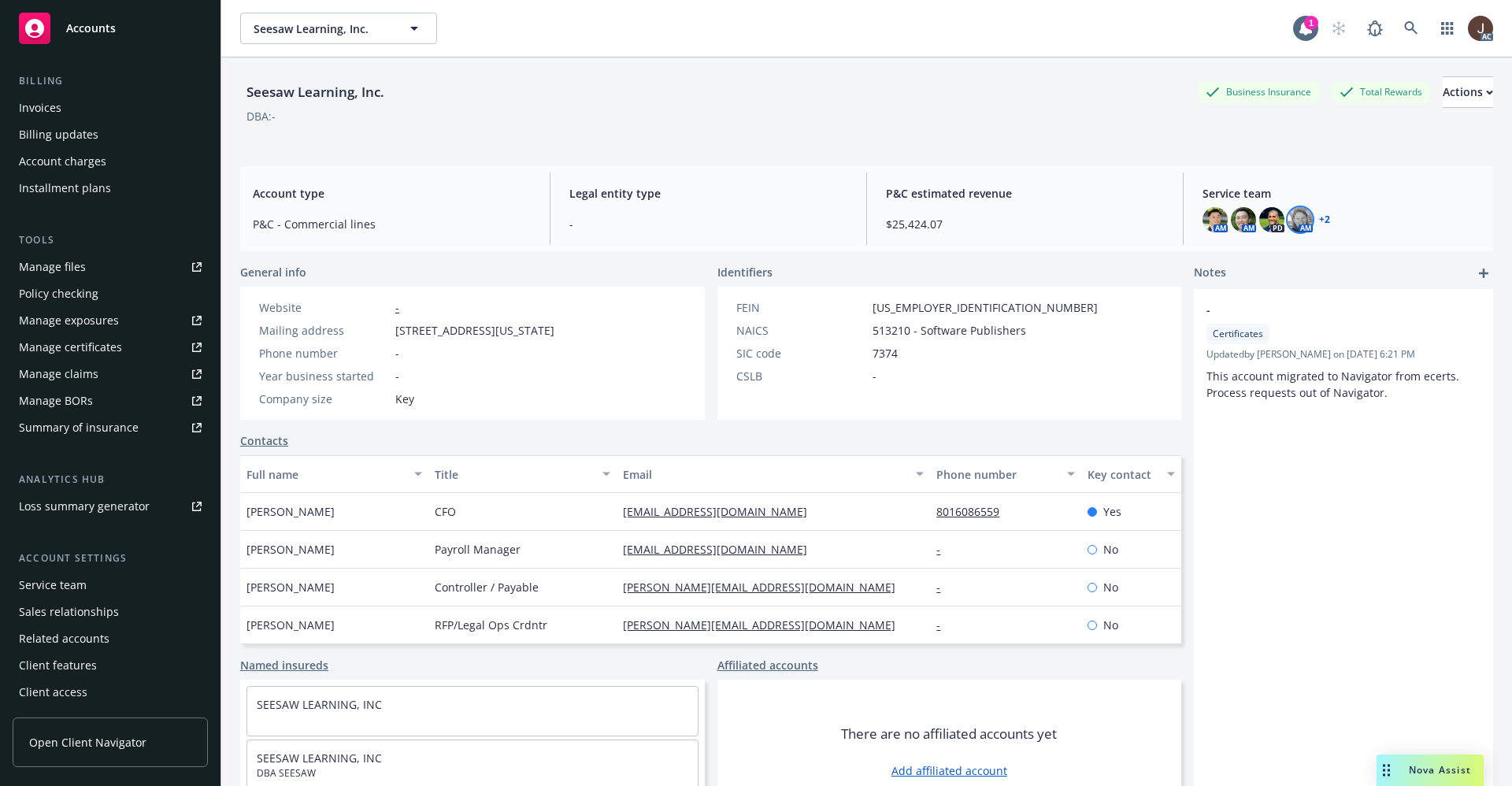
click at [65, 590] on div "Service team" at bounding box center [53, 584] width 68 height 25
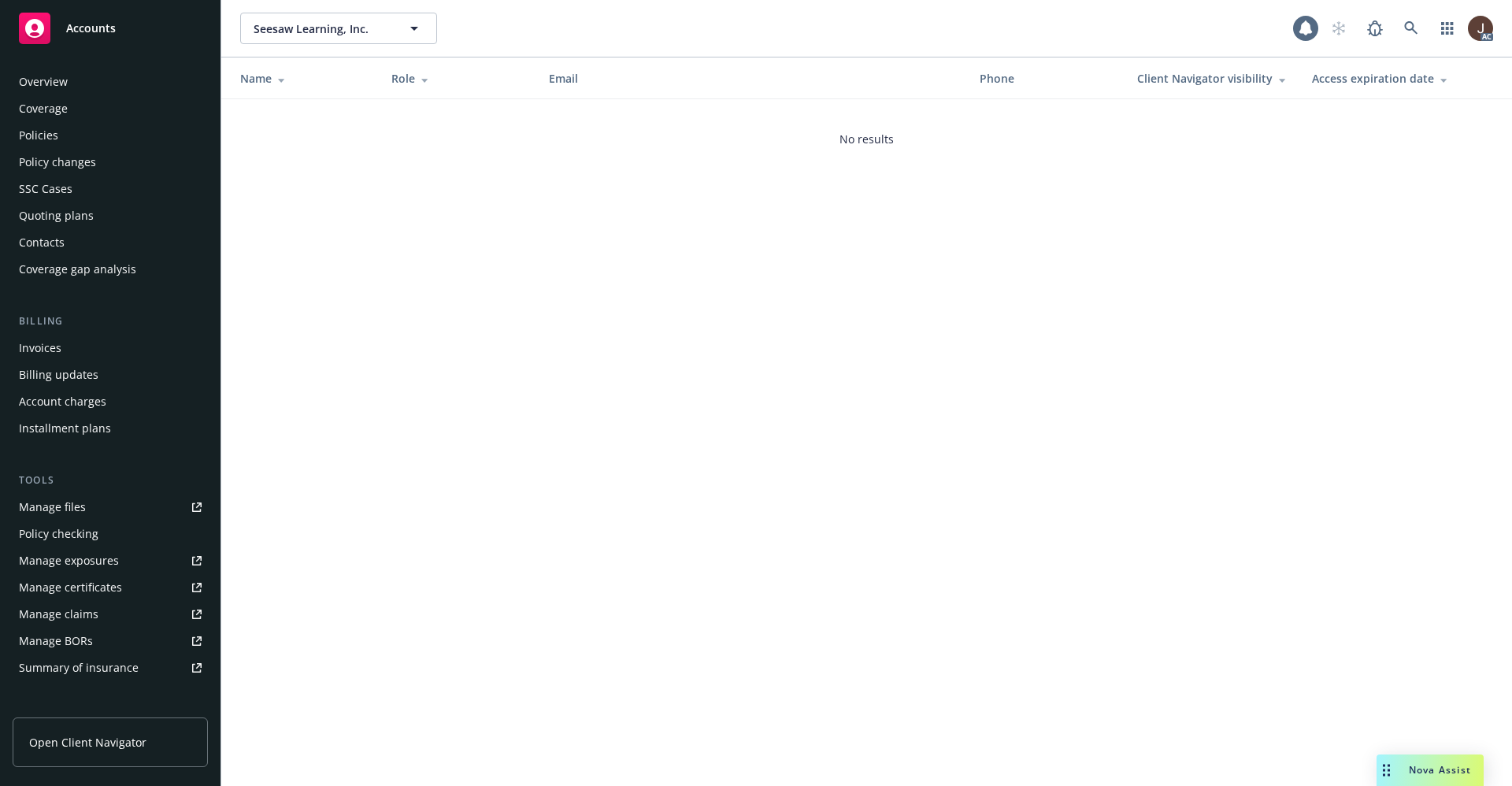
scroll to position [241, 0]
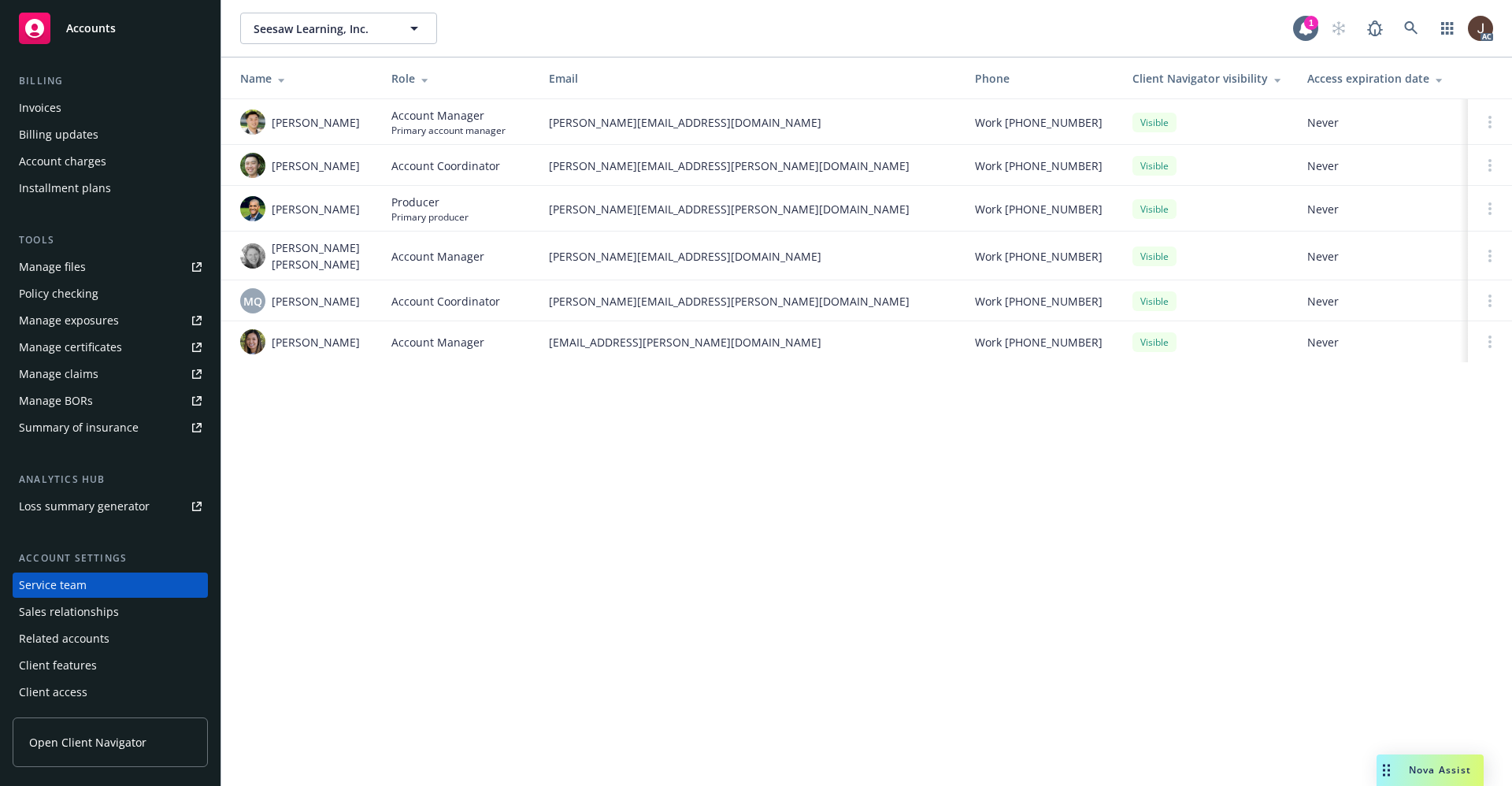
click at [358, 463] on div "Seesaw Learning, Inc. Seesaw Learning, Inc. 1 AC Name Role Email Phone Client N…" at bounding box center [866, 393] width 1290 height 786
click at [255, 128] on img at bounding box center [253, 121] width 25 height 25
click at [396, 586] on div "Seesaw Learning, Inc. Seesaw Learning, Inc. 1 AC Name Role Email Phone Client N…" at bounding box center [866, 393] width 1290 height 786
click at [253, 154] on img at bounding box center [253, 165] width 25 height 25
click at [368, 462] on div "Seesaw Learning, Inc. Seesaw Learning, Inc. 1 AC Name Role Email Phone Client N…" at bounding box center [866, 393] width 1290 height 786
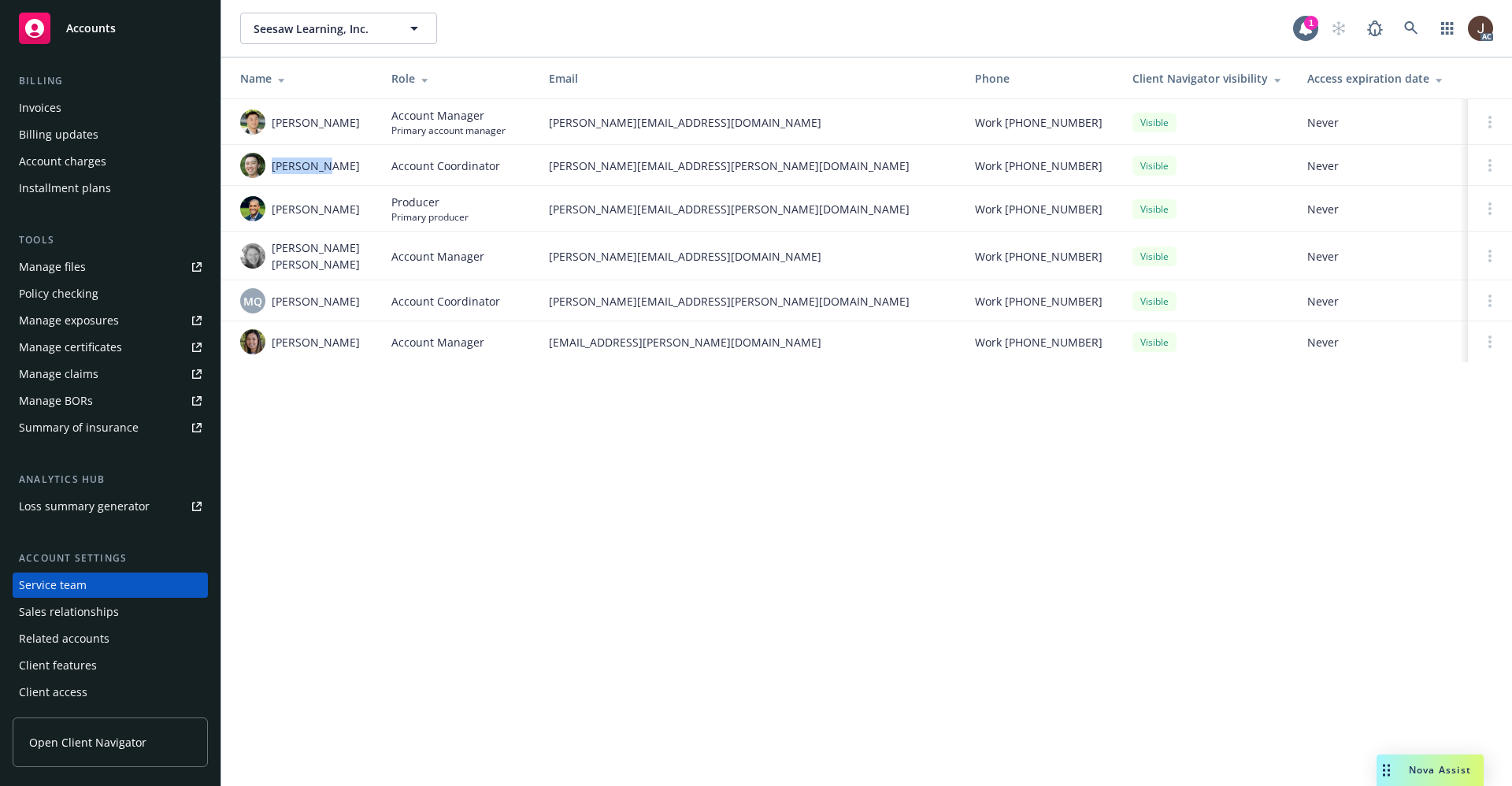
drag, startPoint x: 323, startPoint y: 169, endPoint x: 269, endPoint y: 166, distance: 54.1
click at [269, 166] on div "Jared Lee" at bounding box center [303, 165] width 126 height 25
copy span "Jared Lee"
